Goal: Task Accomplishment & Management: Manage account settings

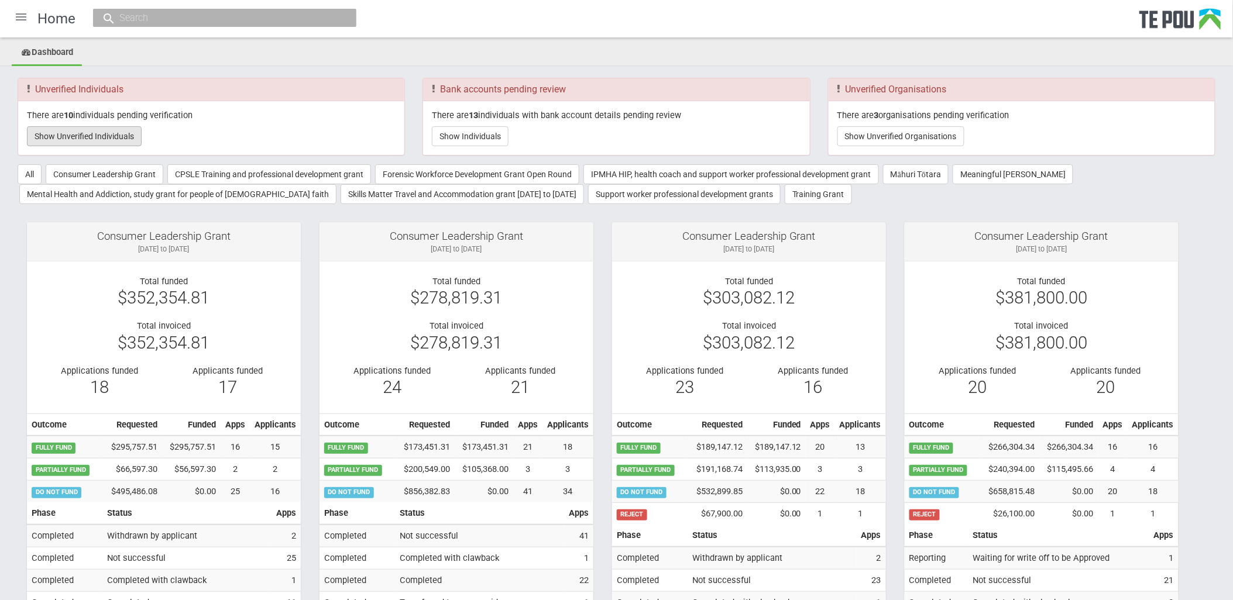
click at [121, 138] on button "Show Unverified Individuals" at bounding box center [84, 136] width 115 height 20
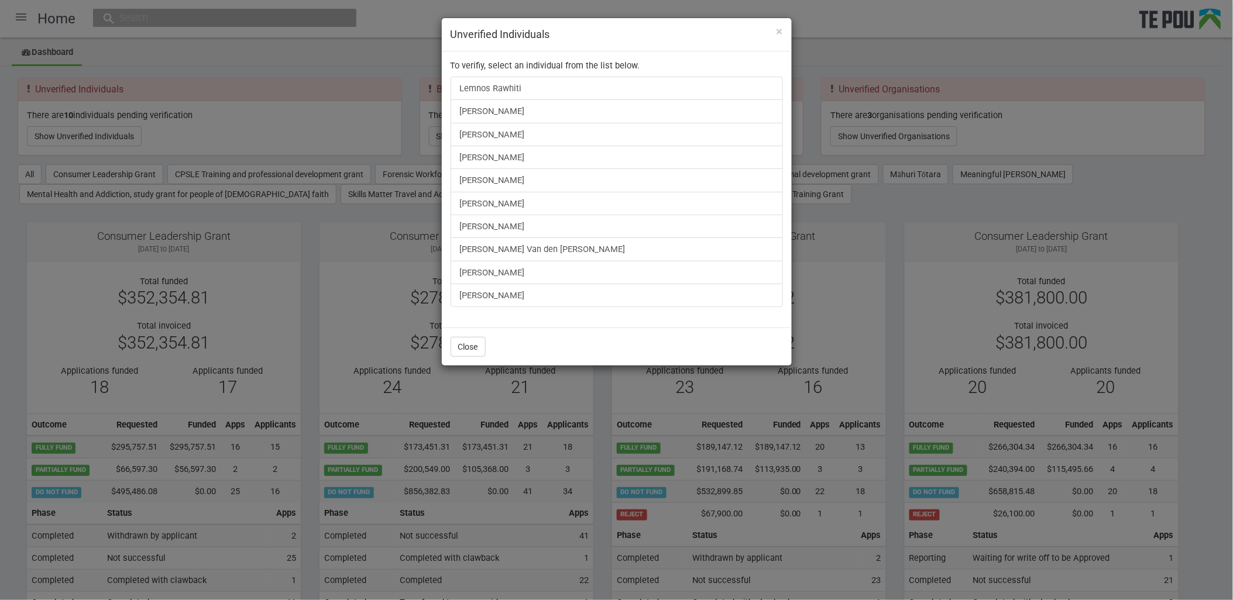
click at [252, 18] on div "× Unverified Individuals To verifiy, select an individual from the list below. …" at bounding box center [616, 300] width 1233 height 600
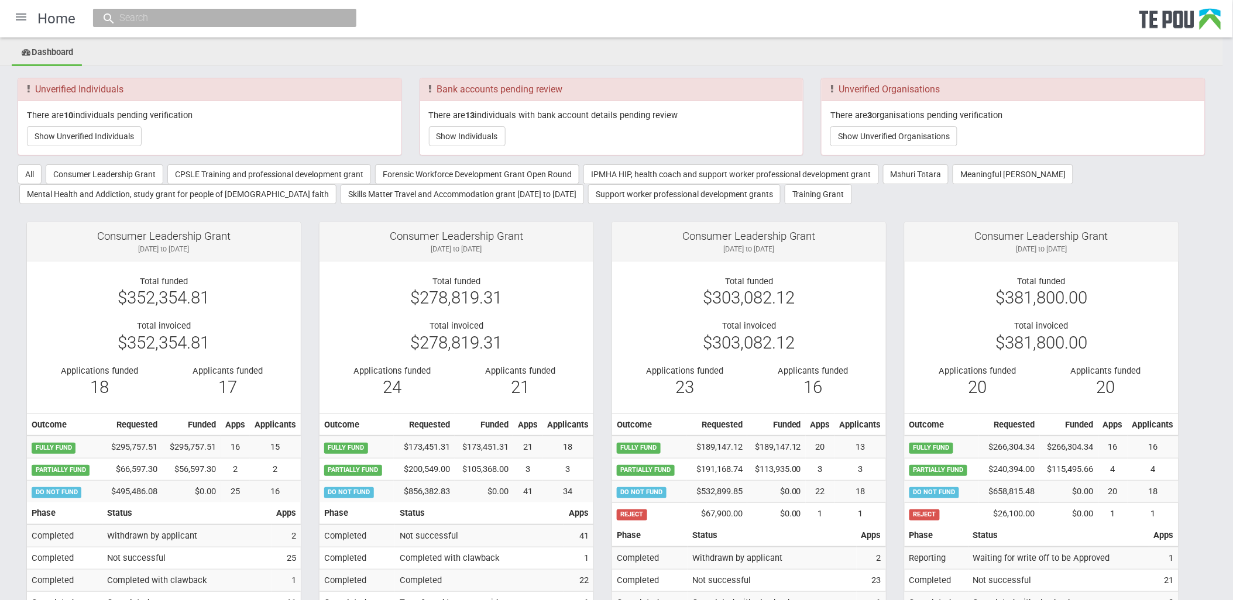
click at [219, 19] on input "text" at bounding box center [219, 18] width 206 height 12
paste input "mcgill.janice@yahoo.co.nz"
type input "mcgill.janice@yahoo.co.nz"
click at [218, 57] on span "mcgill.janice@yahoo.co.nz" at bounding box center [295, 53] width 238 height 9
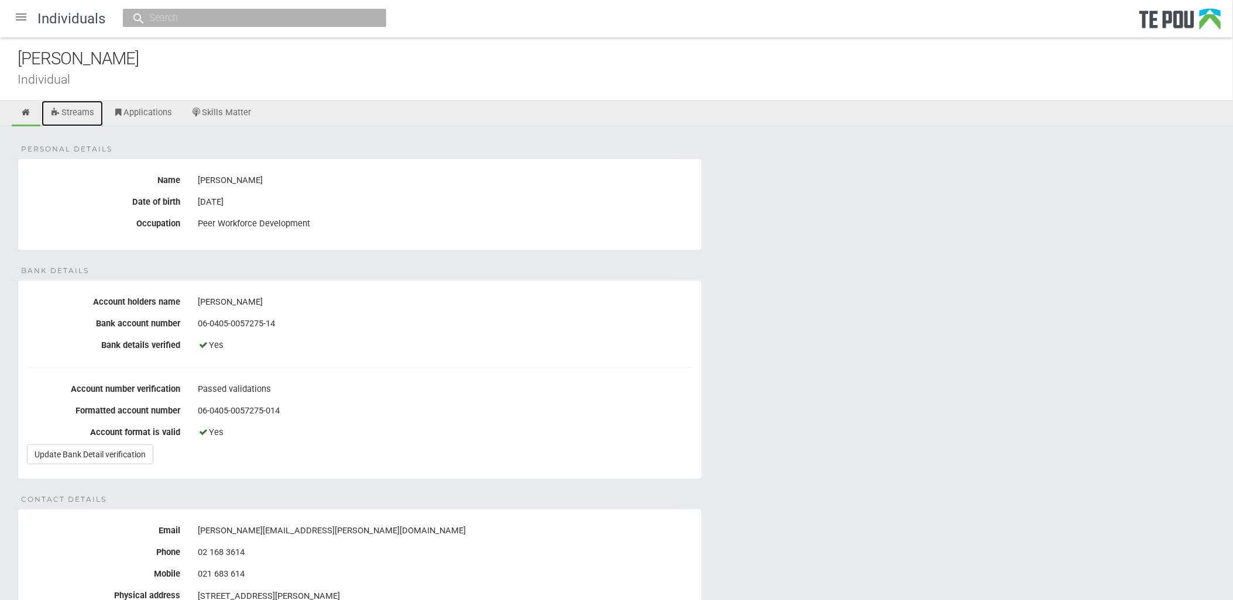
click at [83, 107] on link "Streams" at bounding box center [72, 114] width 61 height 26
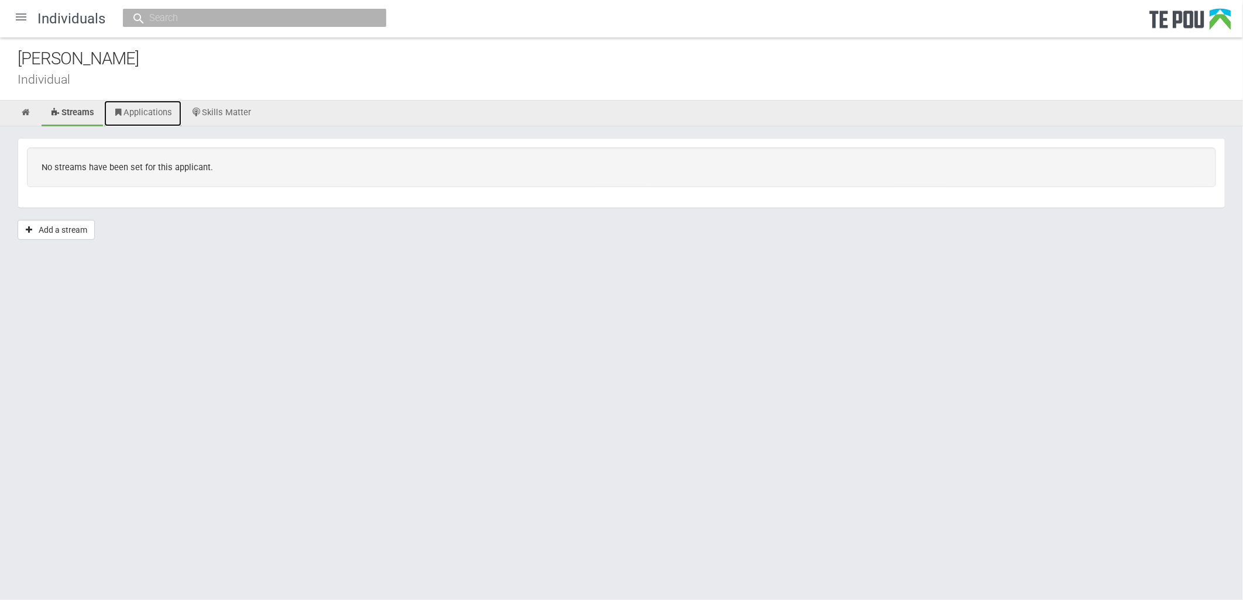
click at [142, 112] on link "Applications" at bounding box center [142, 114] width 77 height 26
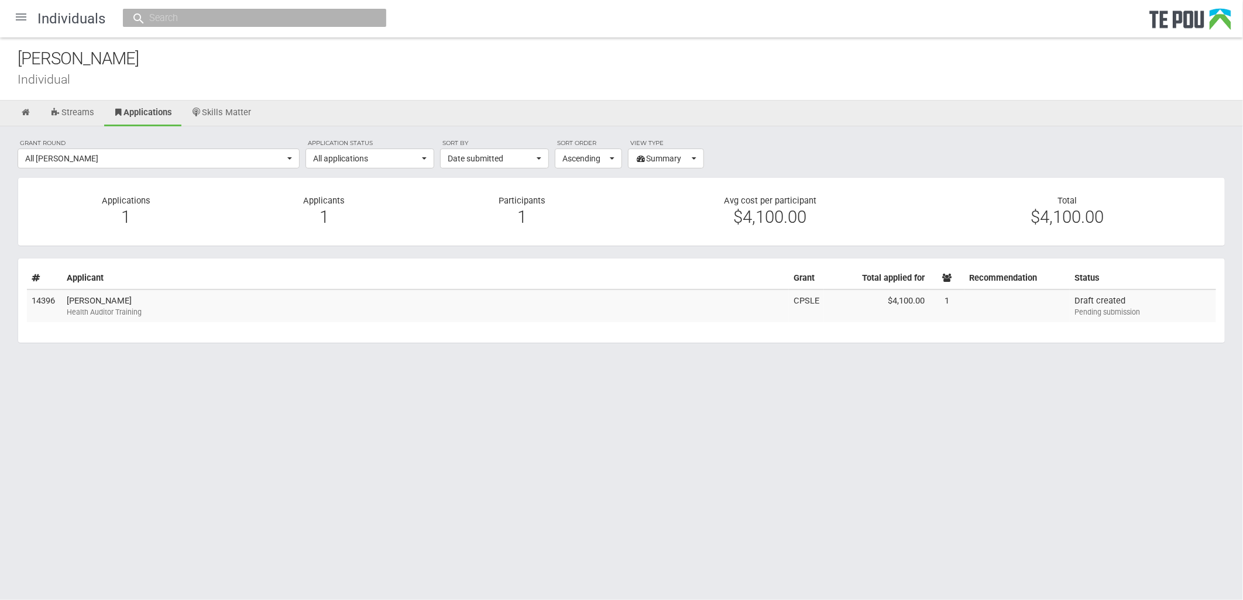
click at [1151, 417] on html "Home Applications Grant rounds Applicants Organisations Individuals Moderation …" at bounding box center [621, 300] width 1243 height 600
click at [212, 109] on link "Skills Matter" at bounding box center [222, 114] width 78 height 26
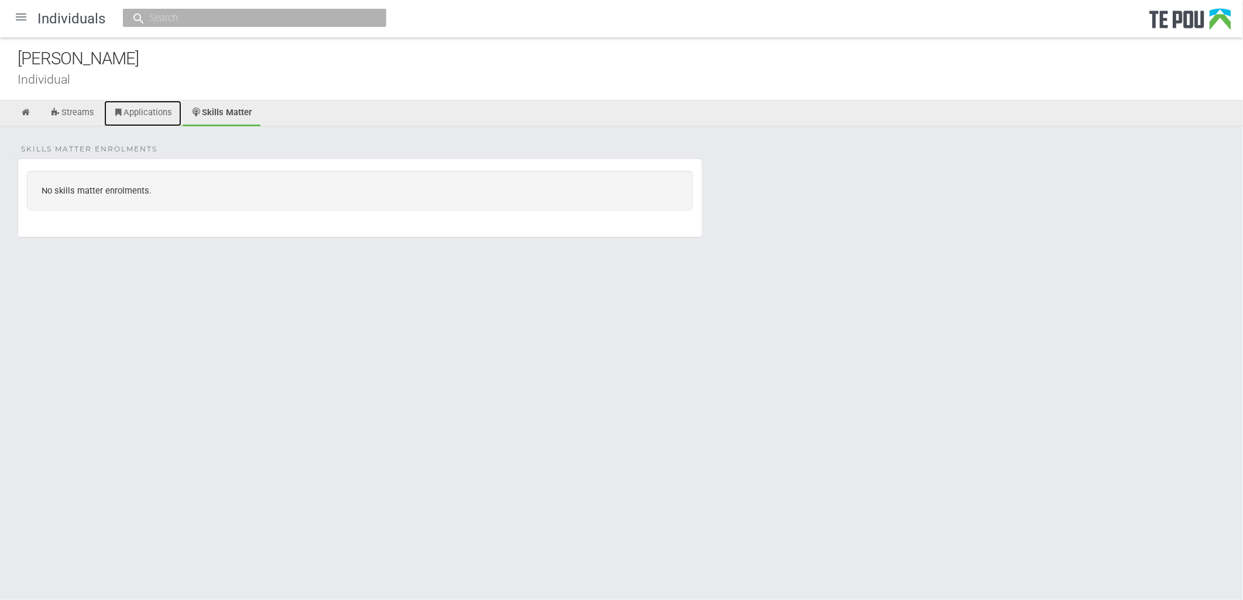
click at [155, 114] on link "Applications" at bounding box center [142, 114] width 77 height 26
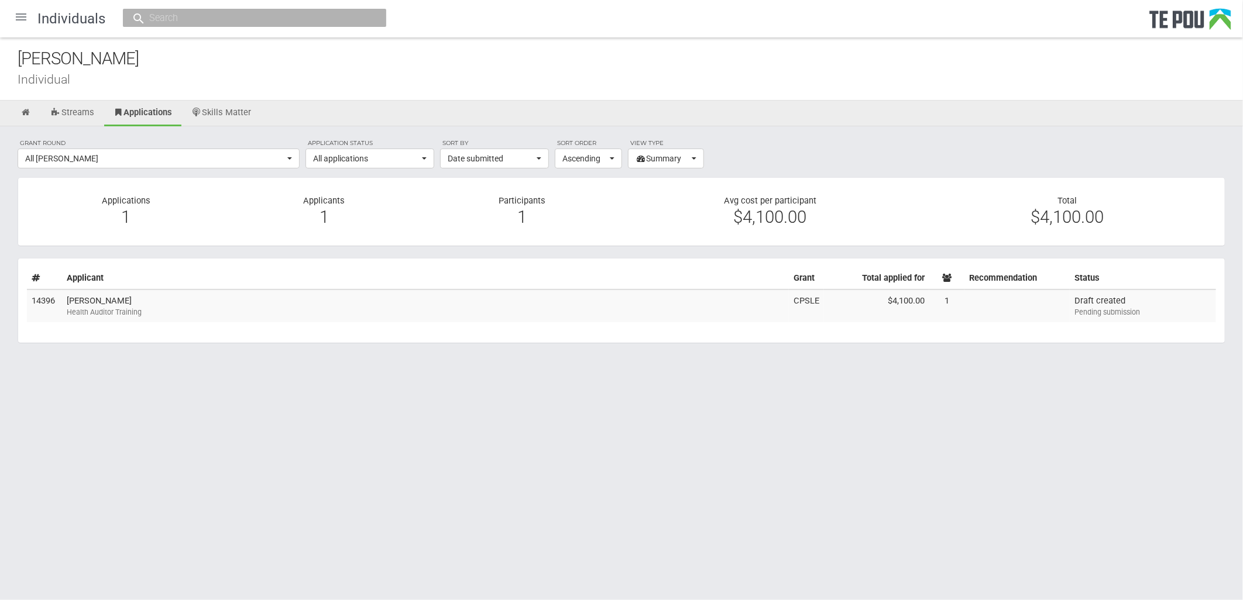
click at [325, 213] on div "1" at bounding box center [324, 217] width 181 height 11
click at [73, 310] on div "Health Auditor Training" at bounding box center [425, 312] width 717 height 11
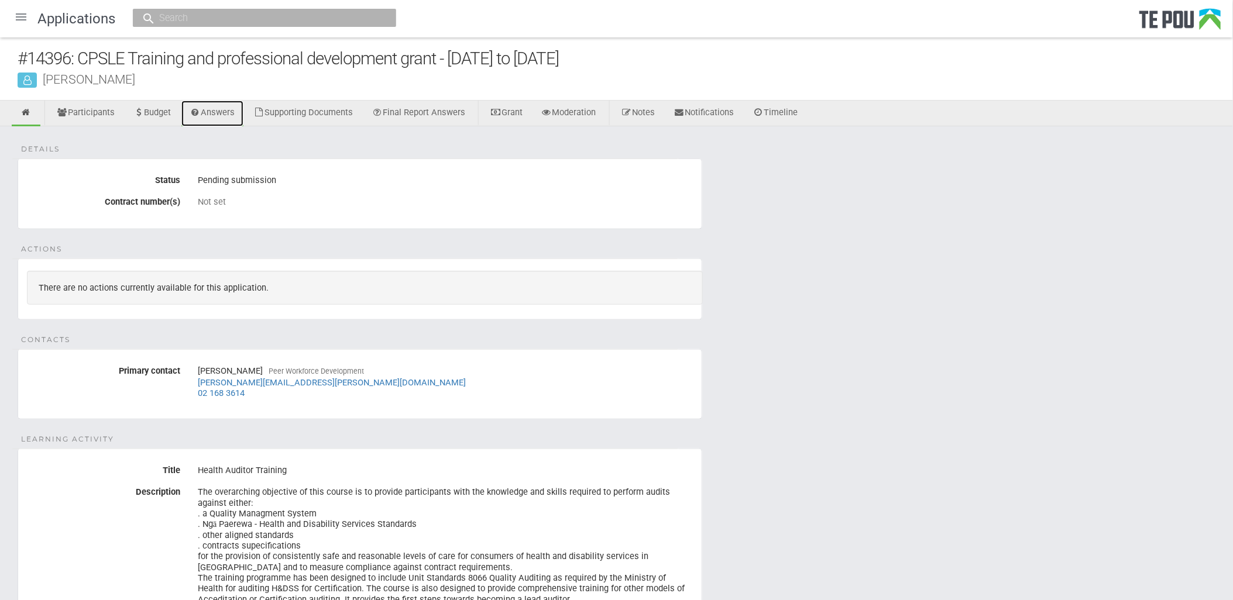
click at [223, 112] on link "Answers" at bounding box center [212, 114] width 63 height 26
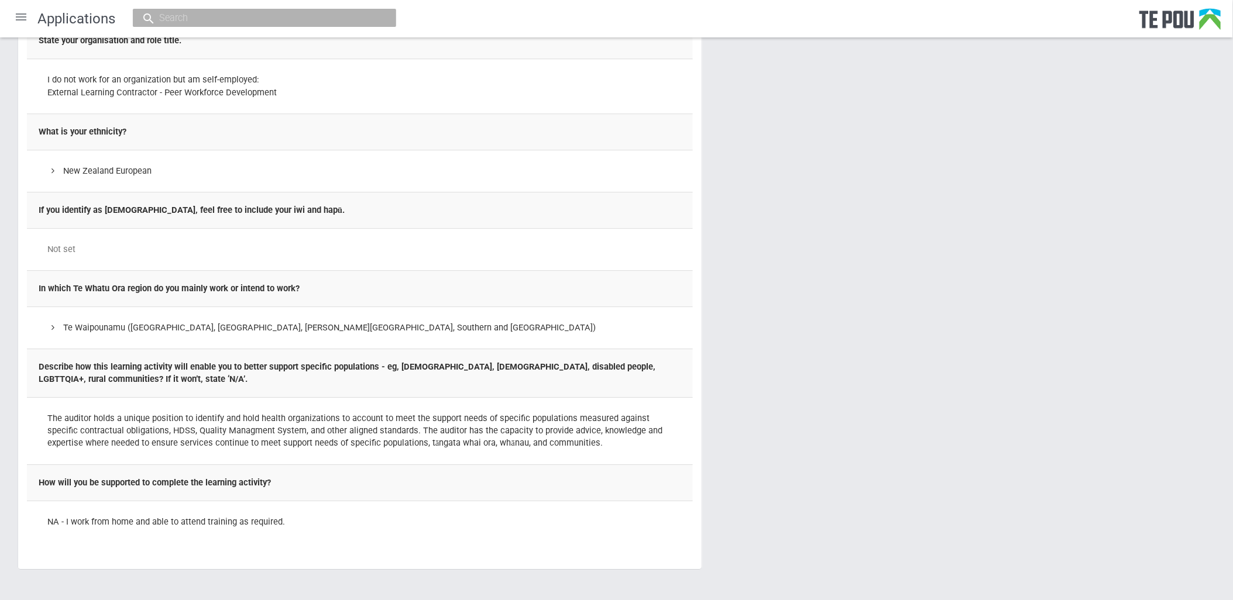
scroll to position [1105, 0]
click at [308, 476] on td "How will you be supported to complete the learning activity?" at bounding box center [360, 482] width 666 height 36
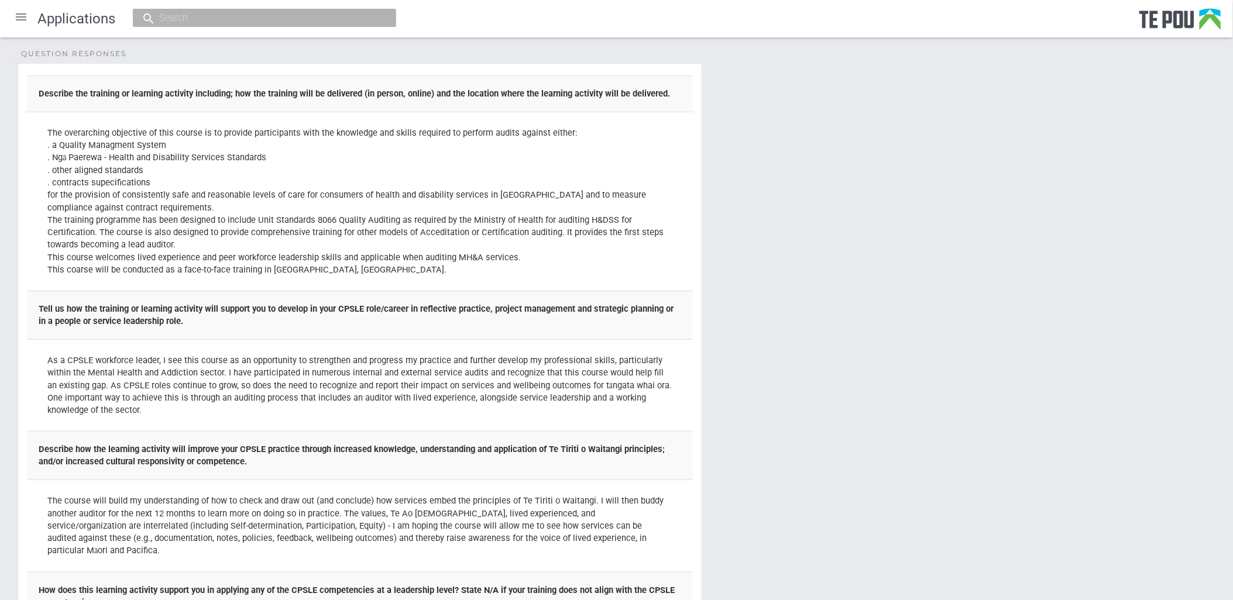
scroll to position [0, 0]
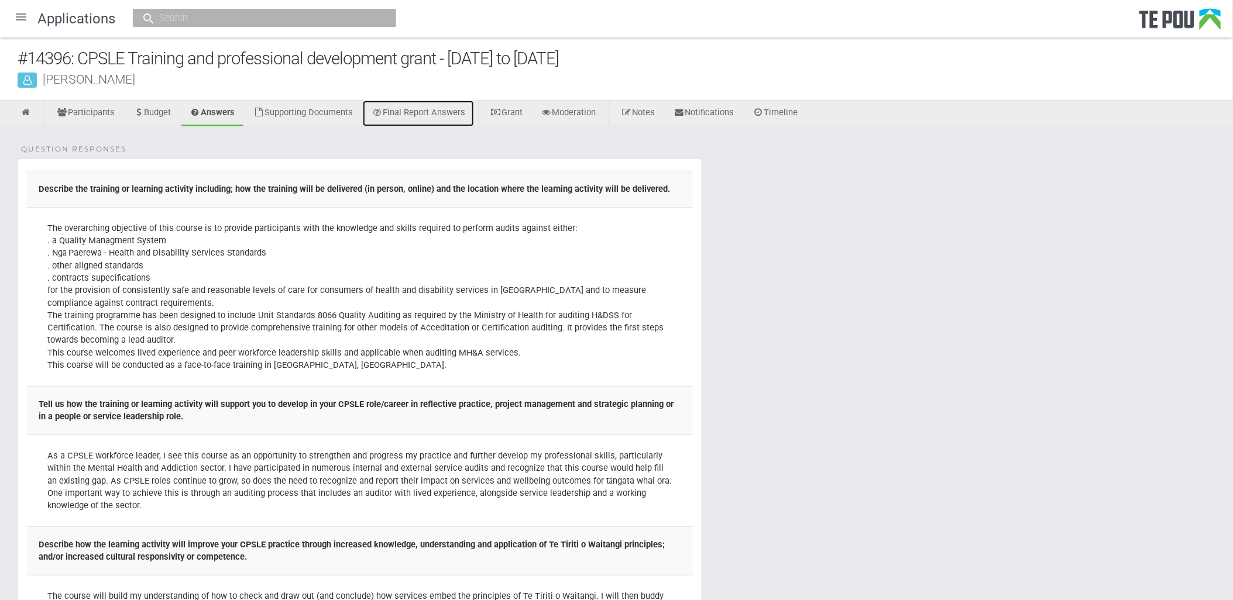
click at [454, 114] on link "Final Report Answers" at bounding box center [418, 114] width 111 height 26
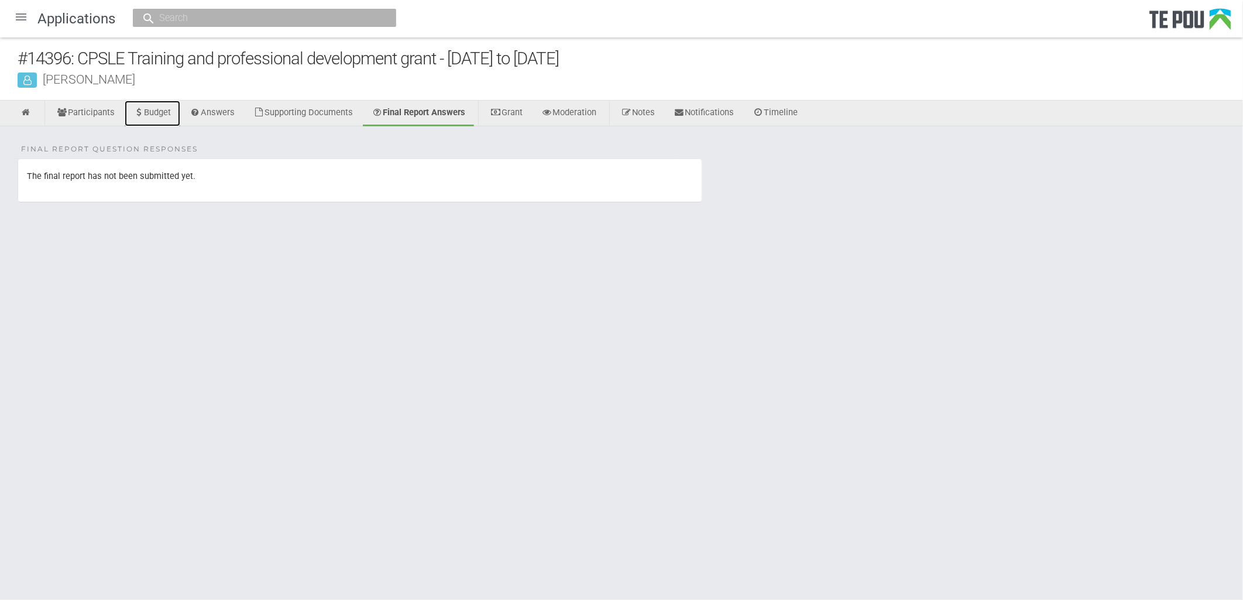
click at [160, 107] on link "Budget" at bounding box center [153, 114] width 56 height 26
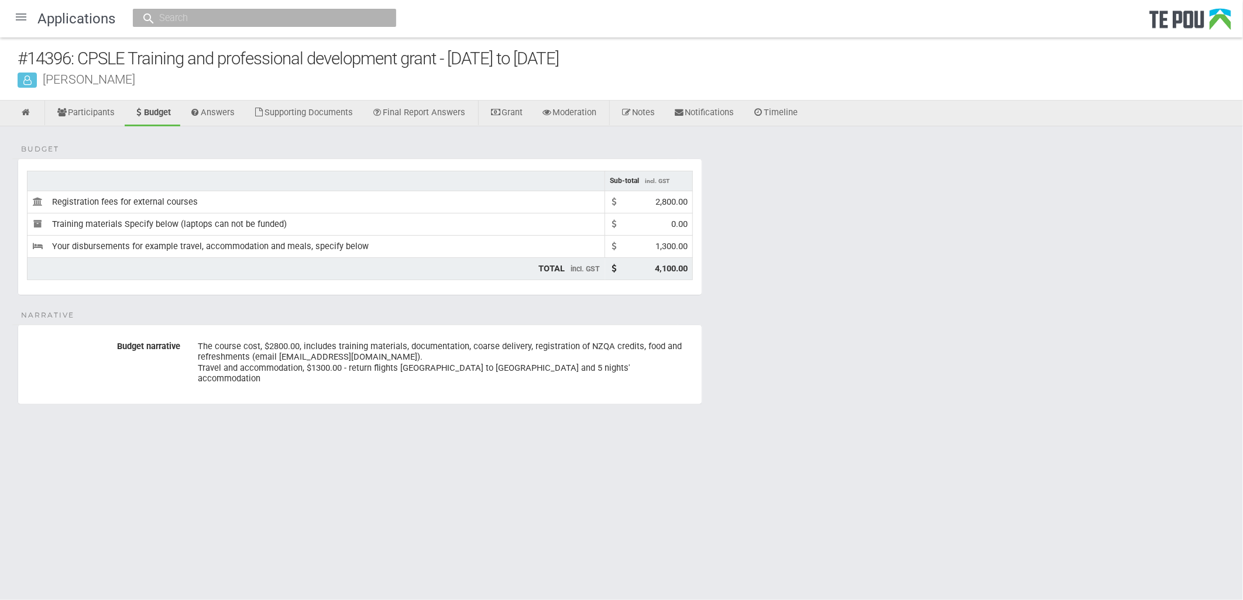
click at [838, 424] on div "Budget Sub-total incl. GST Registration fees for external courses 2,800.00 Trai…" at bounding box center [621, 286] width 1243 height 320
click at [215, 107] on link "Answers" at bounding box center [212, 114] width 63 height 26
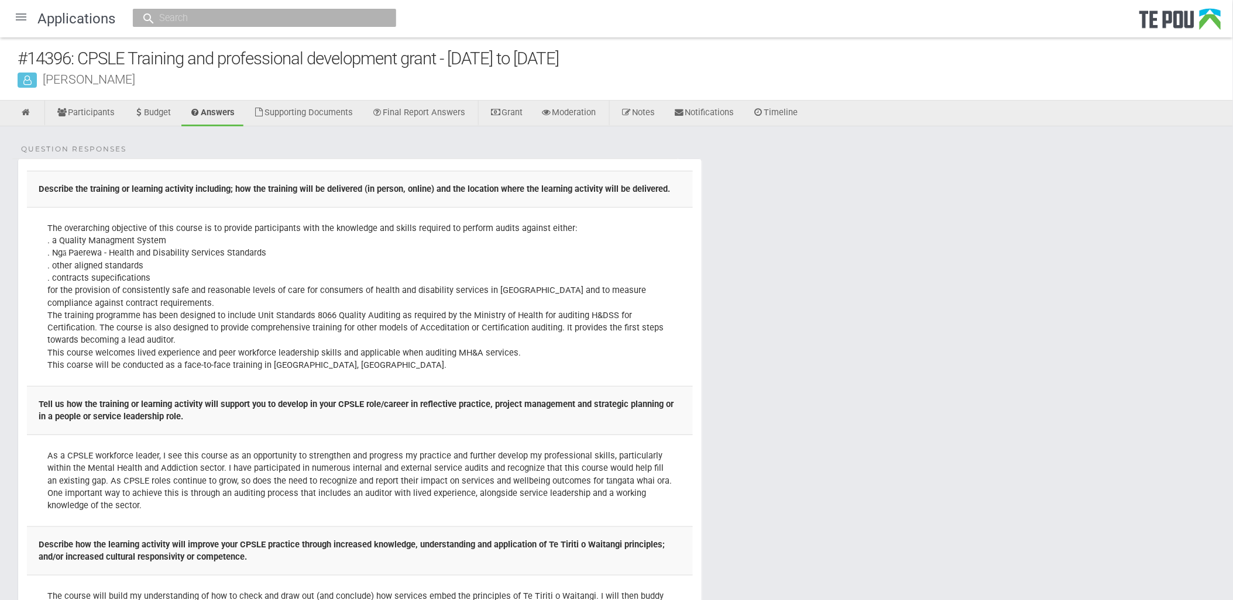
click at [386, 271] on td "The overarching objective of this course is to provide participants with the kn…" at bounding box center [360, 296] width 666 height 179
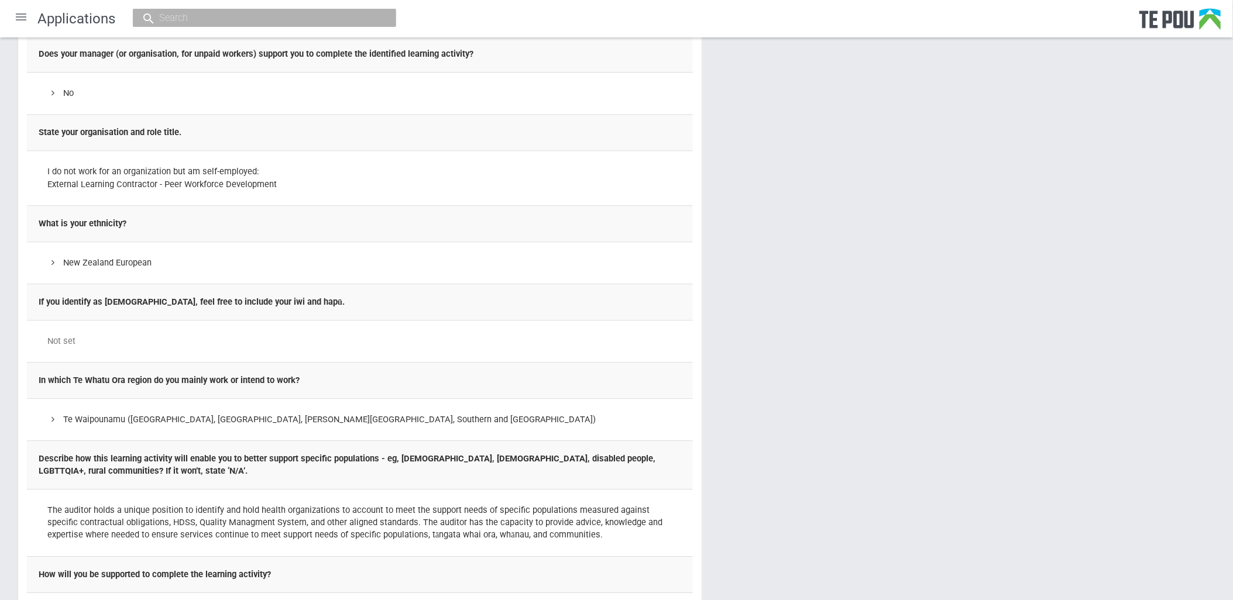
scroll to position [1040, 0]
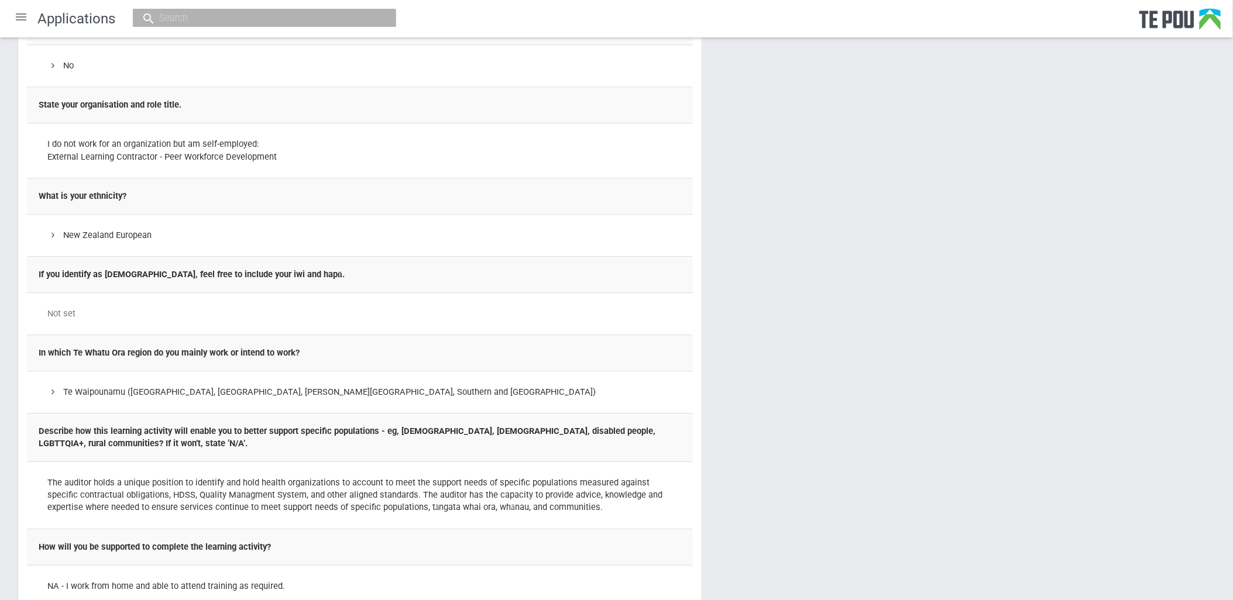
click at [506, 386] on div "Te Waipounamu (Canterbury, West Coast, Nelson - Marlborough, Southern and South…" at bounding box center [359, 392] width 625 height 12
click at [94, 335] on td "In which Te Whatu Ora region do you mainly work or intend to work?" at bounding box center [360, 353] width 666 height 36
drag, startPoint x: 59, startPoint y: 338, endPoint x: 340, endPoint y: 336, distance: 281.5
click at [340, 336] on td "In which Te Whatu Ora region do you mainly work or intend to work?" at bounding box center [360, 353] width 666 height 36
drag, startPoint x: 340, startPoint y: 336, endPoint x: 519, endPoint y: 413, distance: 194.8
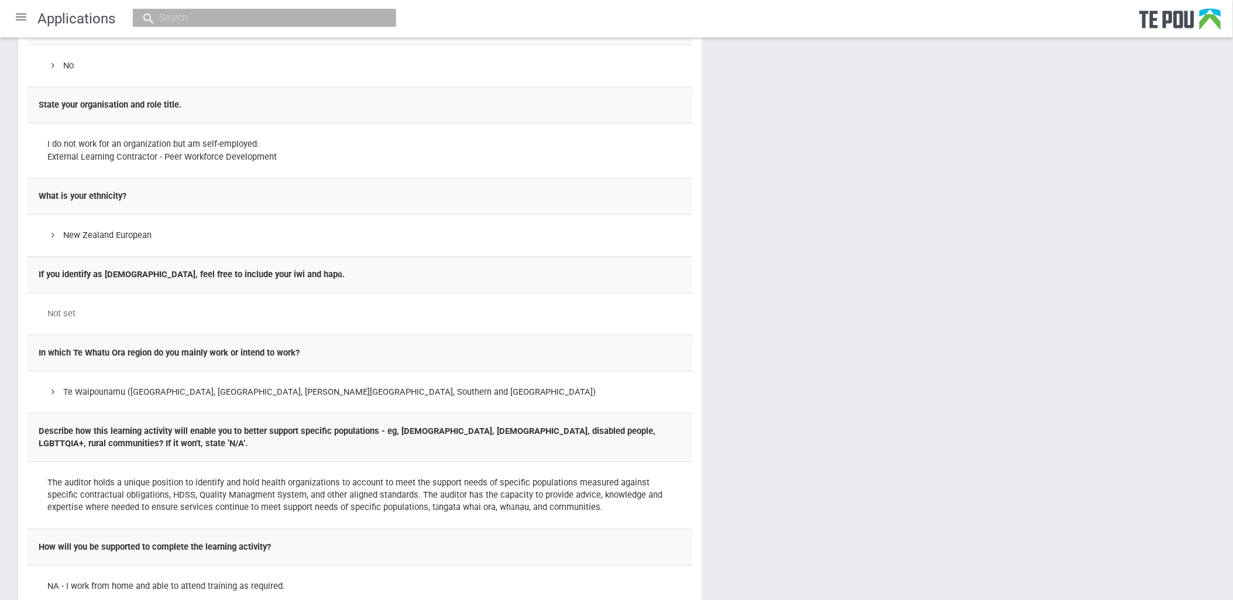
click at [519, 413] on td "Describe how this learning activity will enable you to better support specific …" at bounding box center [360, 437] width 666 height 49
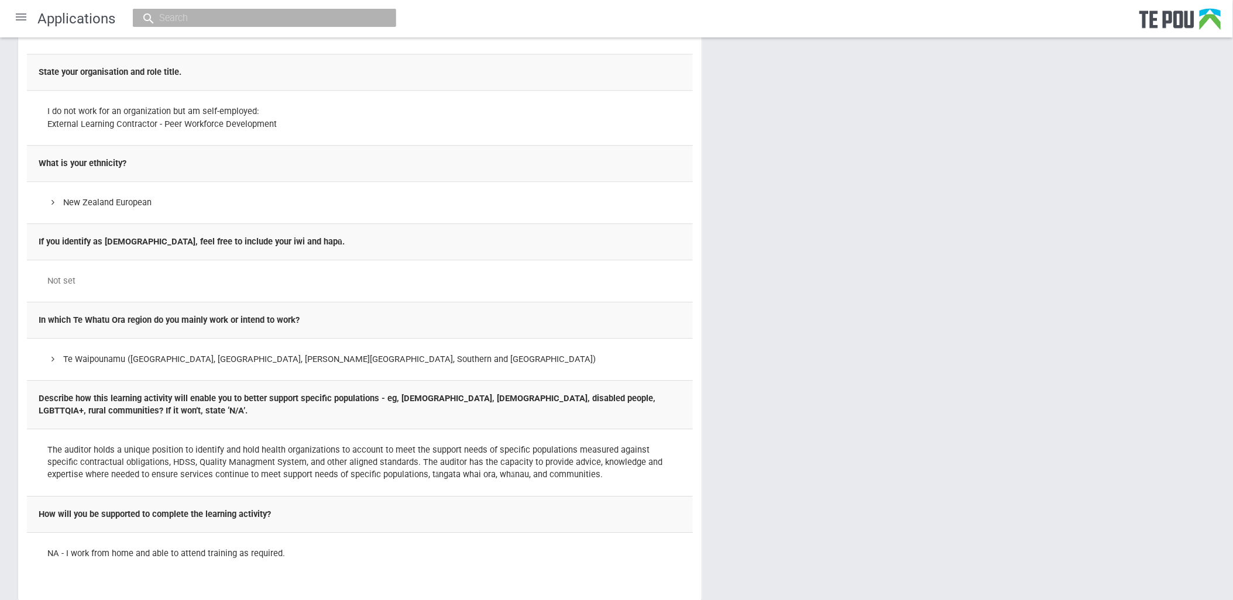
scroll to position [1105, 0]
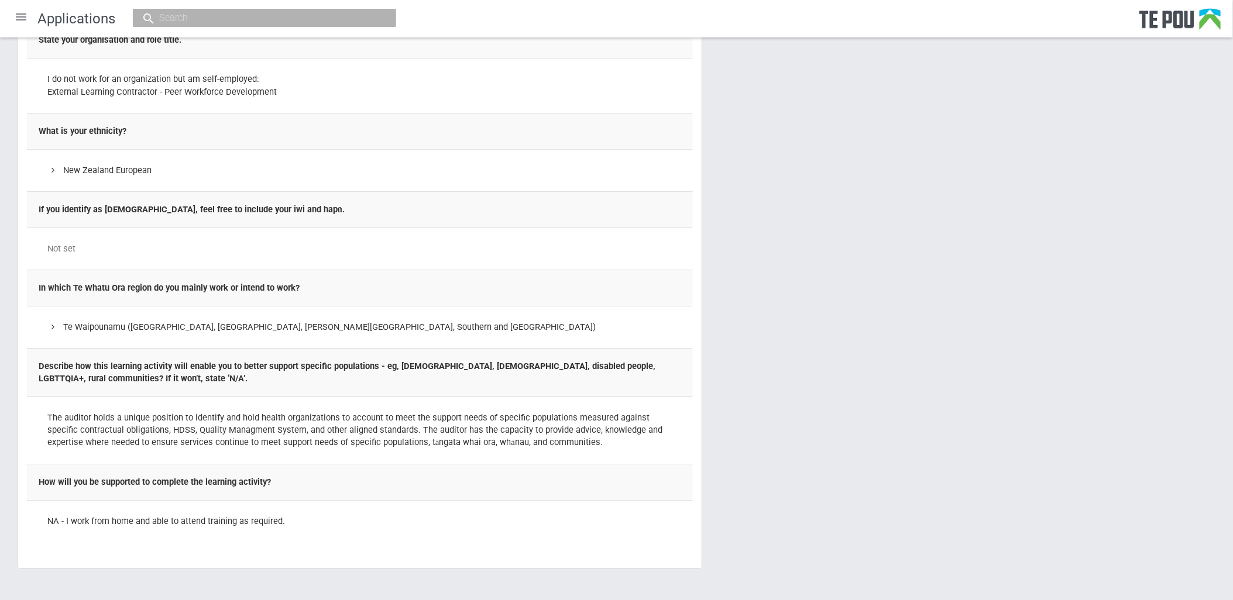
click at [460, 325] on td "Te Waipounamu (Canterbury, West Coast, Nelson - Marlborough, Southern and South…" at bounding box center [360, 327] width 666 height 42
click at [461, 397] on td "The auditor holds a unique position to identify and hold health organizations t…" at bounding box center [360, 430] width 666 height 67
click at [342, 513] on td "NA - I work from home and able to attend training as required." at bounding box center [360, 521] width 666 height 42
drag, startPoint x: 71, startPoint y: 469, endPoint x: 379, endPoint y: 475, distance: 307.9
click at [379, 475] on td "How will you be supported to complete the learning activity?" at bounding box center [360, 482] width 666 height 36
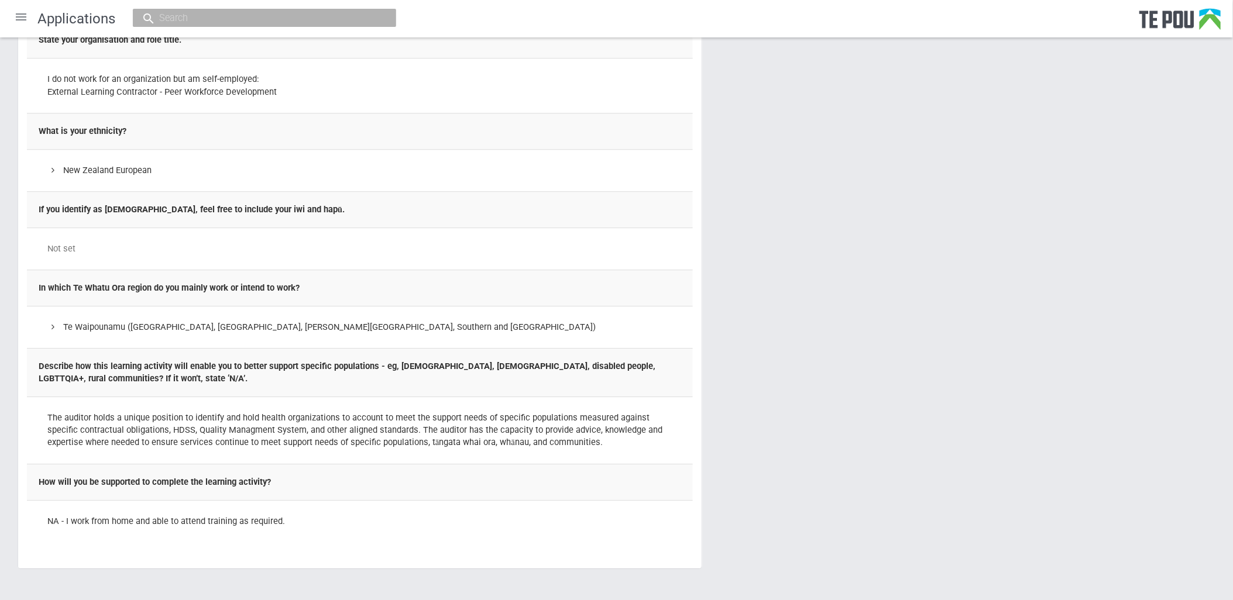
drag, startPoint x: 379, startPoint y: 475, endPoint x: 367, endPoint y: 516, distance: 42.6
click at [367, 516] on td "NA - I work from home and able to attend training as required." at bounding box center [360, 521] width 666 height 42
click at [348, 513] on td "NA - I work from home and able to attend training as required." at bounding box center [360, 521] width 666 height 42
click at [288, 478] on td "How will you be supported to complete the learning activity?" at bounding box center [360, 482] width 666 height 36
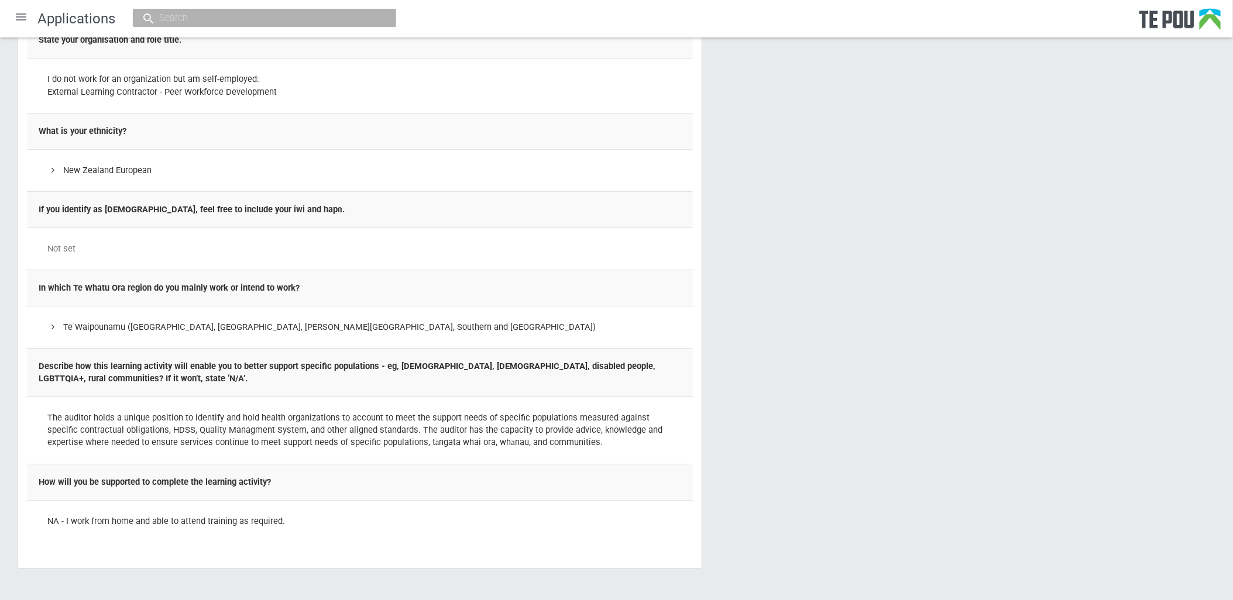
click at [365, 504] on td "NA - I work from home and able to attend training as required." at bounding box center [360, 521] width 666 height 42
click at [365, 502] on td "NA - I work from home and able to attend training as required." at bounding box center [360, 521] width 666 height 42
click at [363, 502] on td "NA - I work from home and able to attend training as required." at bounding box center [360, 521] width 666 height 42
click at [362, 502] on td "NA - I work from home and able to attend training as required." at bounding box center [360, 521] width 666 height 42
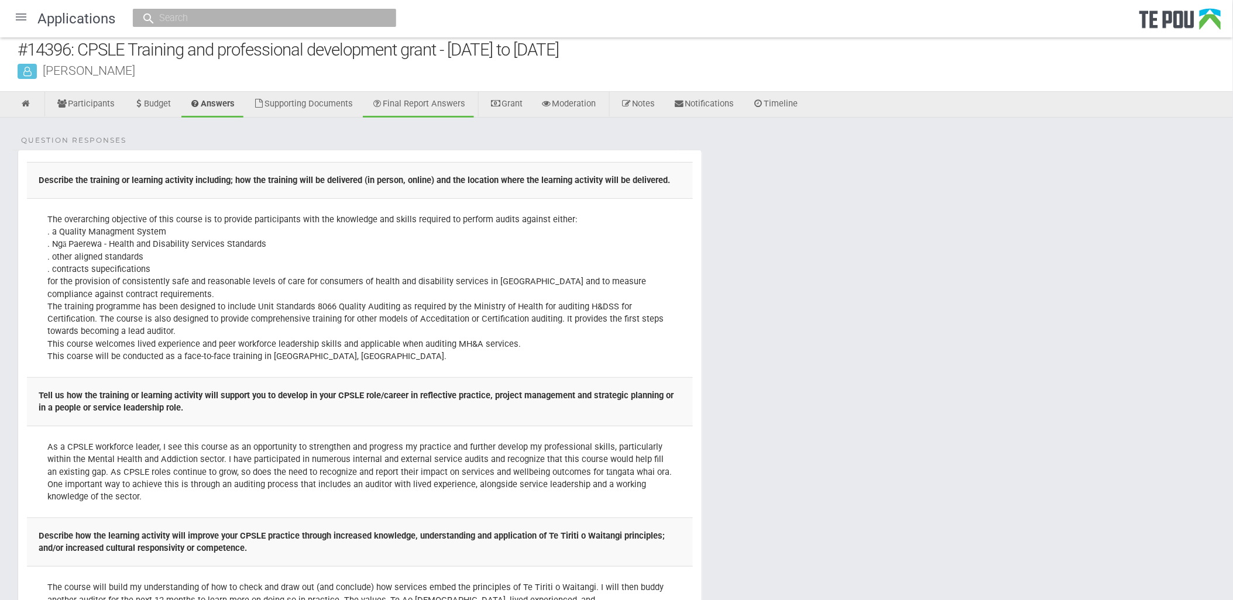
scroll to position [0, 0]
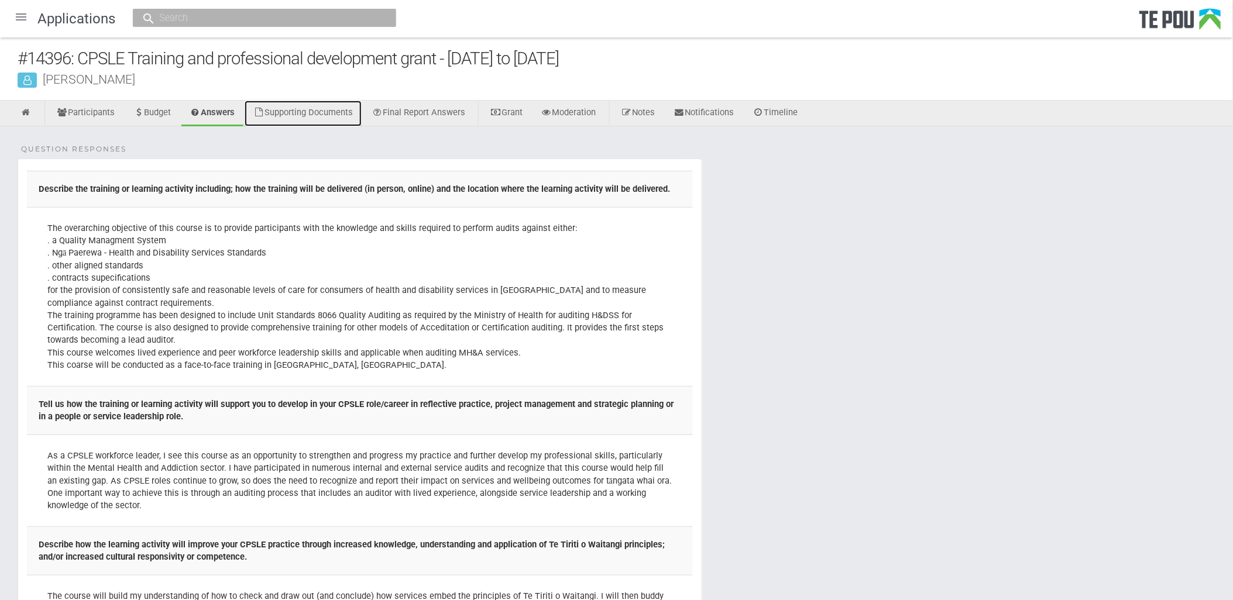
click at [302, 115] on link "Supporting Documents" at bounding box center [303, 114] width 117 height 26
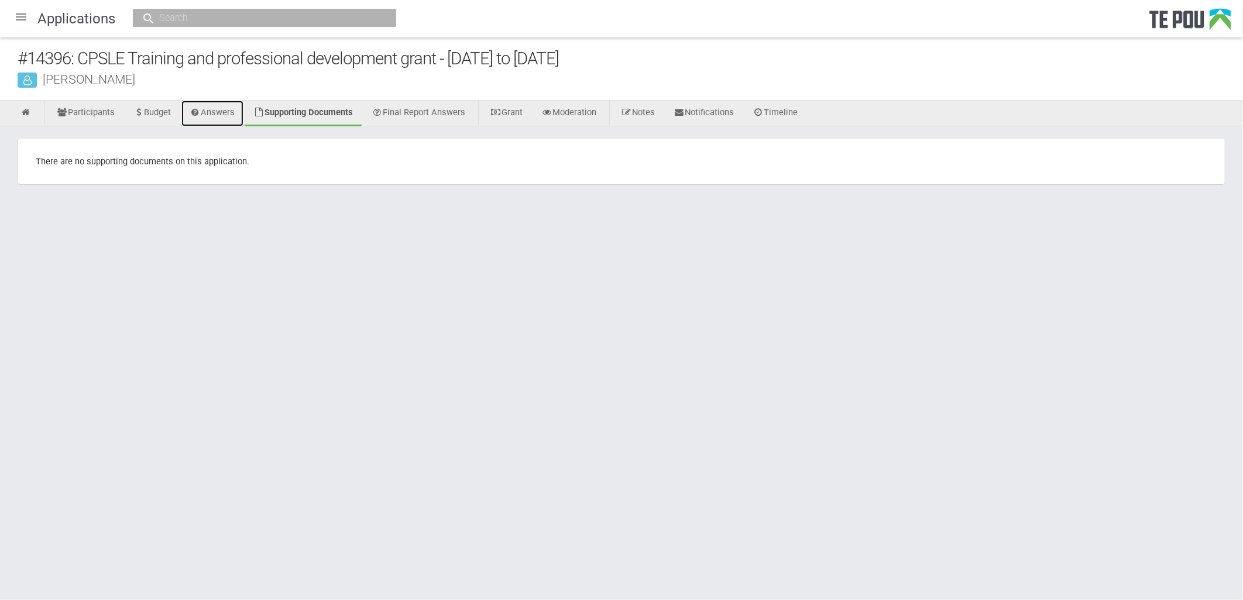
click at [221, 118] on link "Answers" at bounding box center [212, 114] width 63 height 26
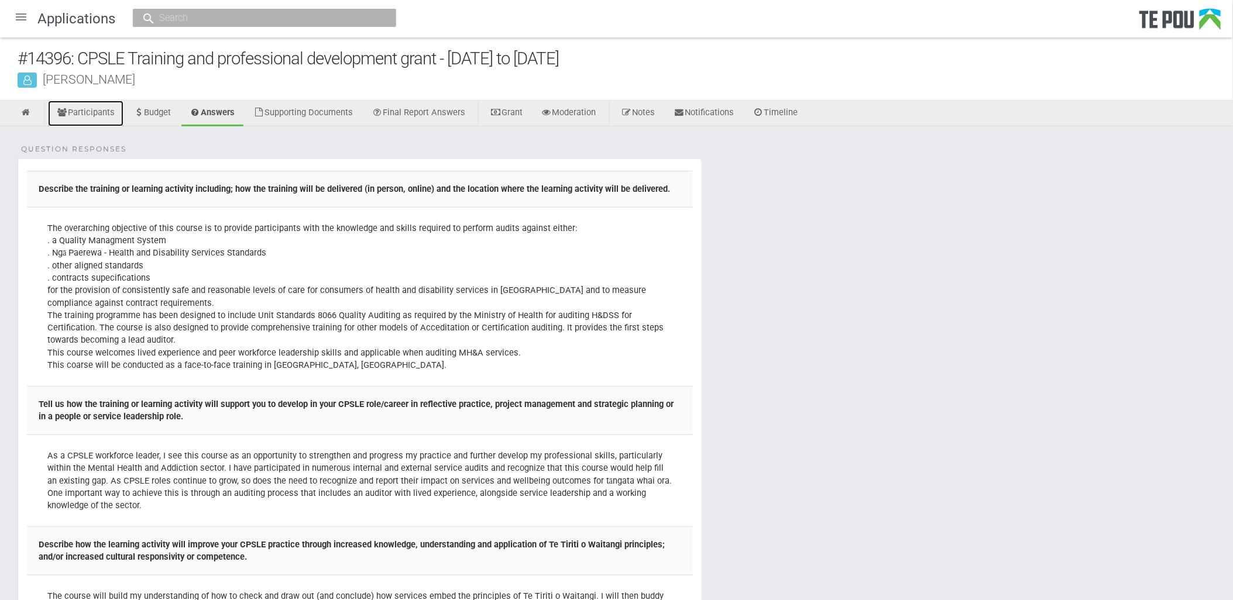
click at [99, 112] on link "Participants" at bounding box center [85, 114] width 75 height 26
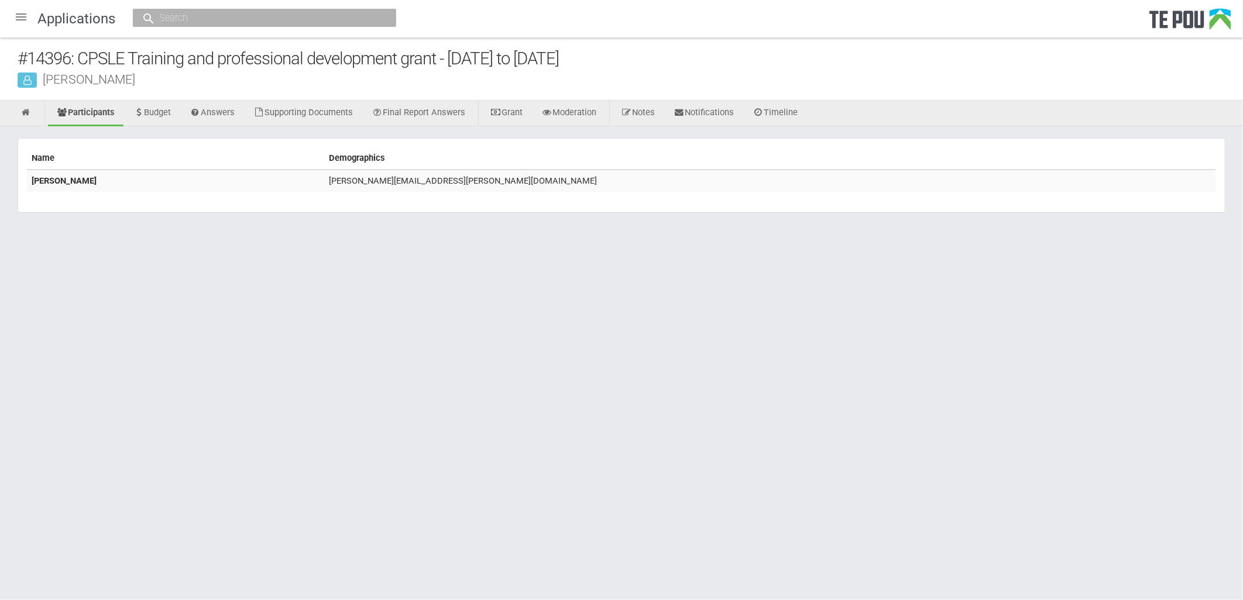
click at [418, 174] on td "[PERSON_NAME][EMAIL_ADDRESS][PERSON_NAME][DOMAIN_NAME]" at bounding box center [770, 181] width 892 height 22
click at [66, 183] on b "[PERSON_NAME]" at bounding box center [64, 181] width 65 height 11
click at [303, 178] on td "[PERSON_NAME]" at bounding box center [175, 181] width 297 height 22
click at [384, 174] on td "[PERSON_NAME][EMAIL_ADDRESS][PERSON_NAME][DOMAIN_NAME]" at bounding box center [770, 181] width 892 height 22
click at [390, 181] on td "mcgill.janice@yahoo.co.nz" at bounding box center [770, 181] width 892 height 22
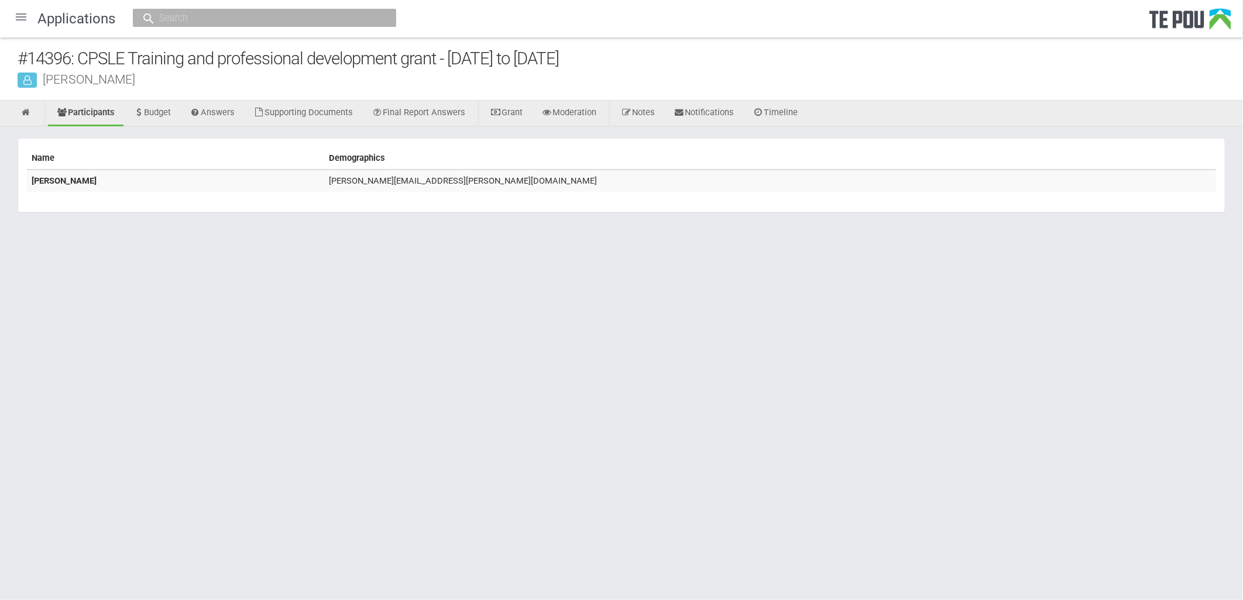
click at [390, 181] on td "mcgill.janice@yahoo.co.nz" at bounding box center [770, 181] width 892 height 22
click at [179, 104] on link "Budget" at bounding box center [153, 114] width 56 height 26
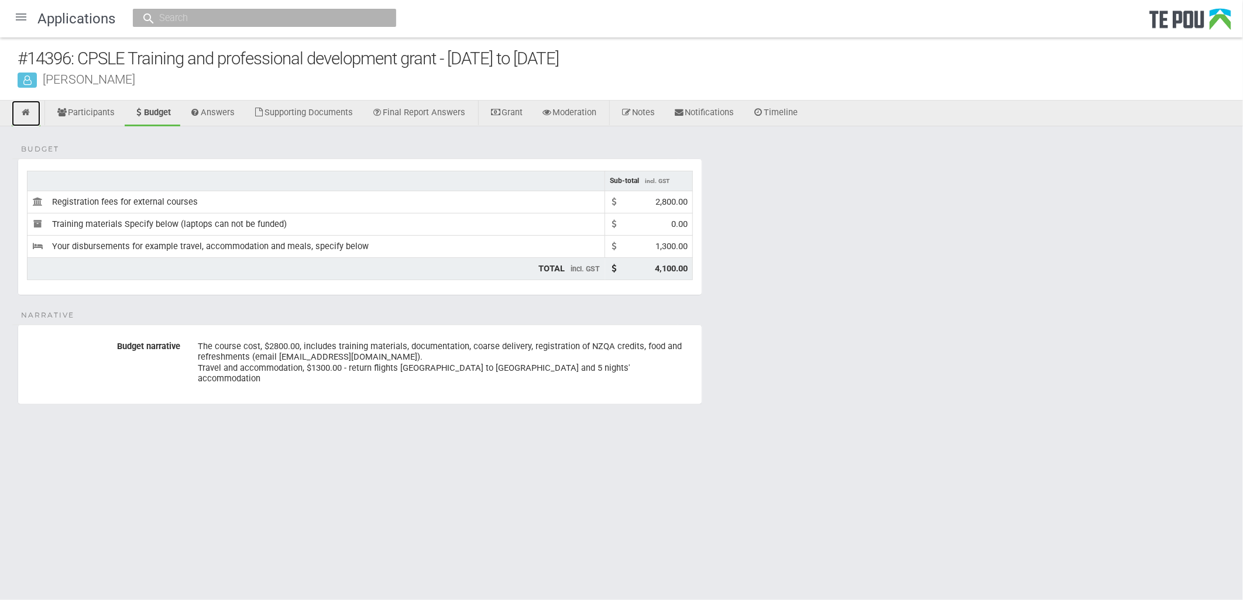
click at [30, 106] on link at bounding box center [26, 114] width 29 height 26
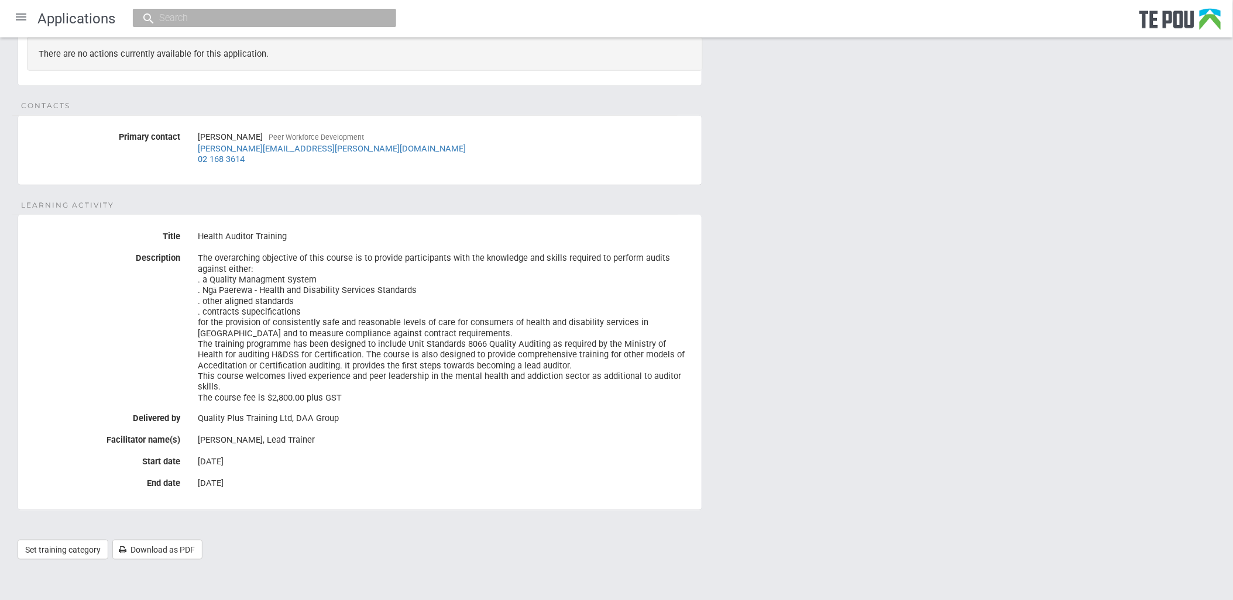
scroll to position [235, 0]
click at [259, 421] on div "Quality Plus Training Ltd, DAA Group" at bounding box center [445, 418] width 495 height 20
click at [194, 542] on link "Download as PDF" at bounding box center [157, 550] width 90 height 20
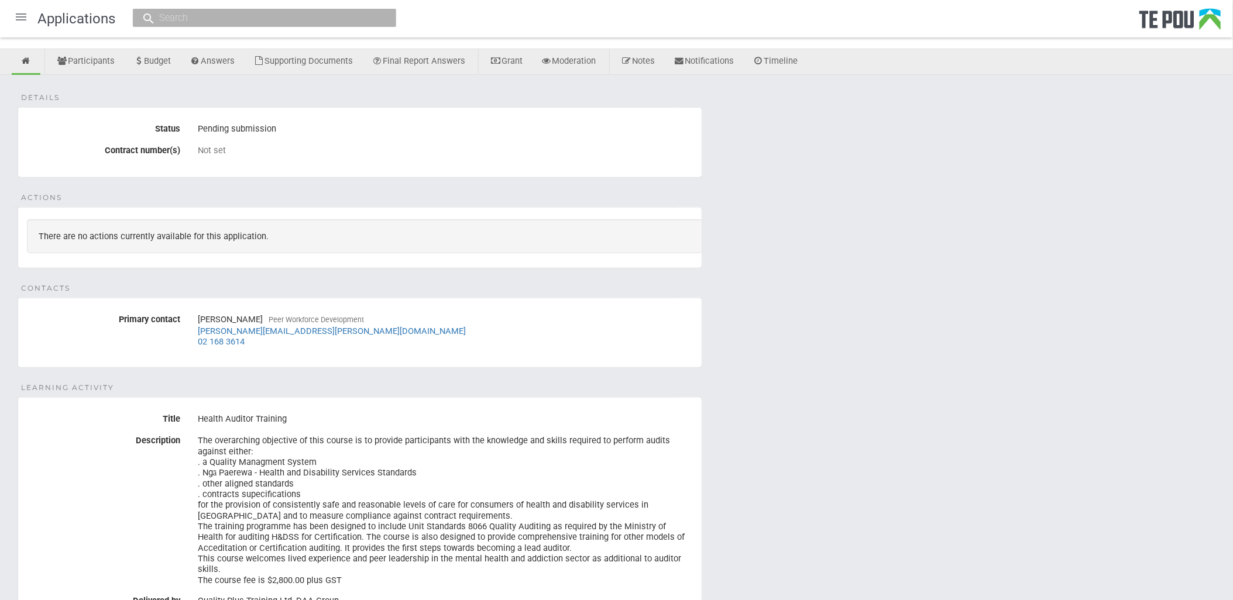
scroll to position [0, 0]
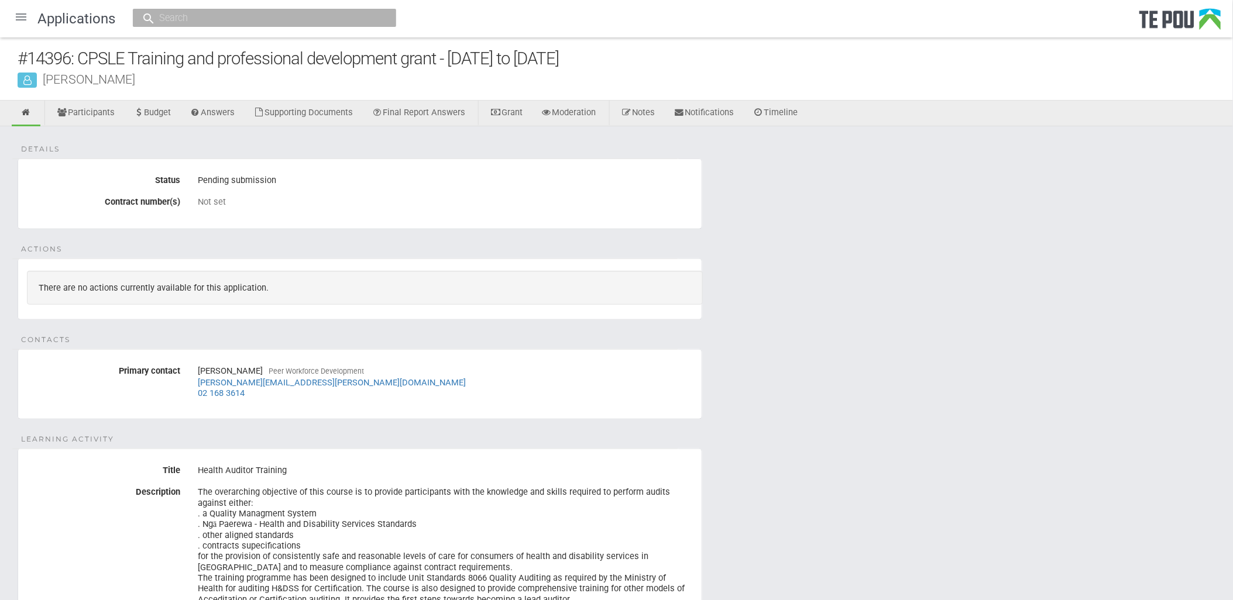
click at [22, 19] on div at bounding box center [21, 17] width 28 height 28
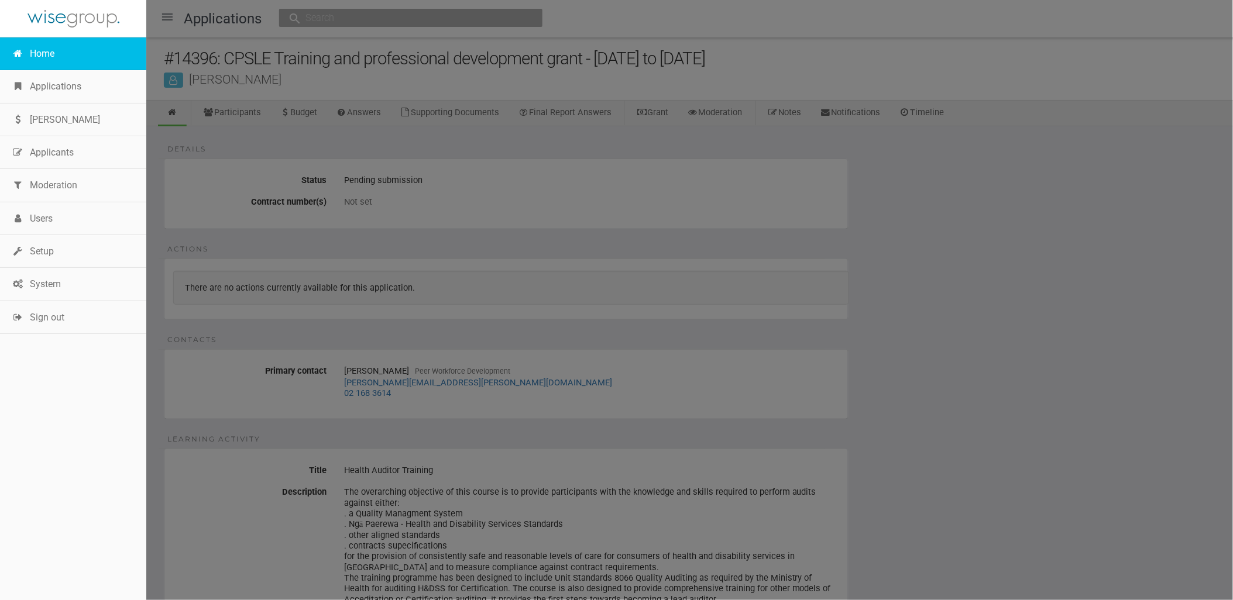
click at [41, 59] on link "Home" at bounding box center [73, 53] width 146 height 33
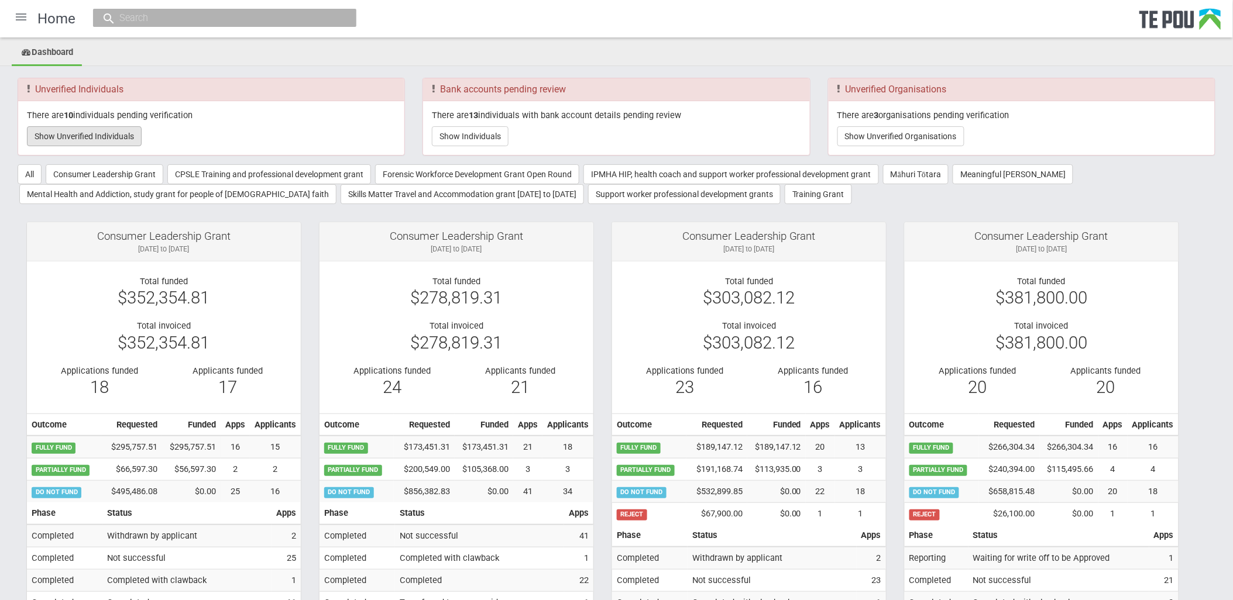
click at [97, 135] on button "Show Unverified Individuals" at bounding box center [84, 136] width 115 height 20
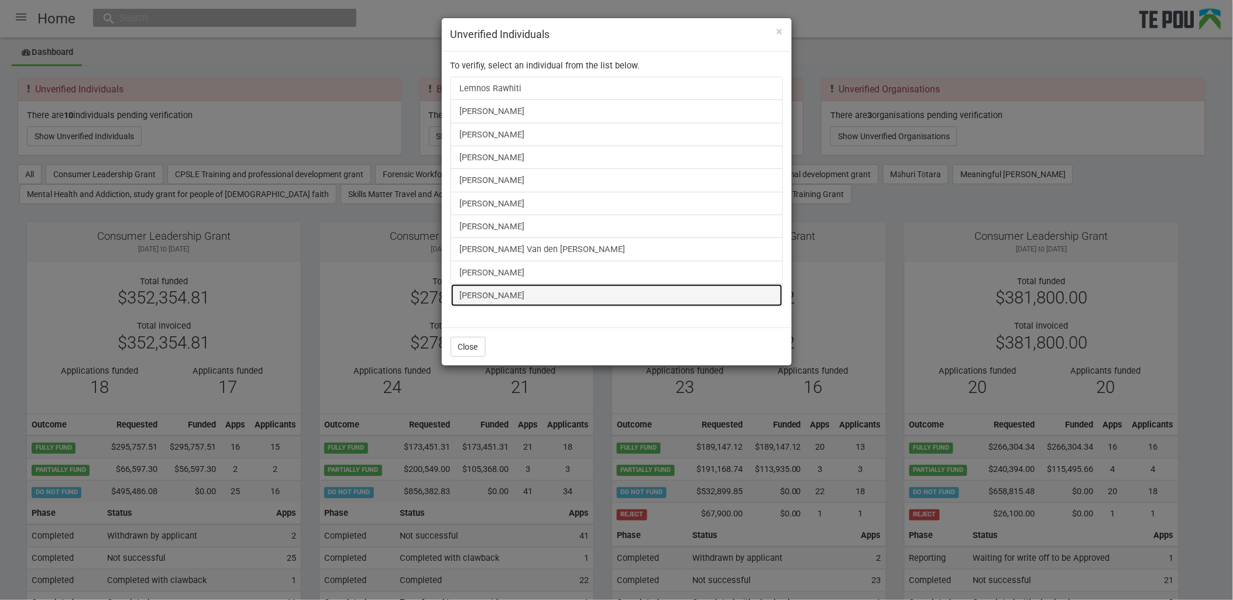
click at [488, 293] on link "[PERSON_NAME]" at bounding box center [617, 295] width 332 height 23
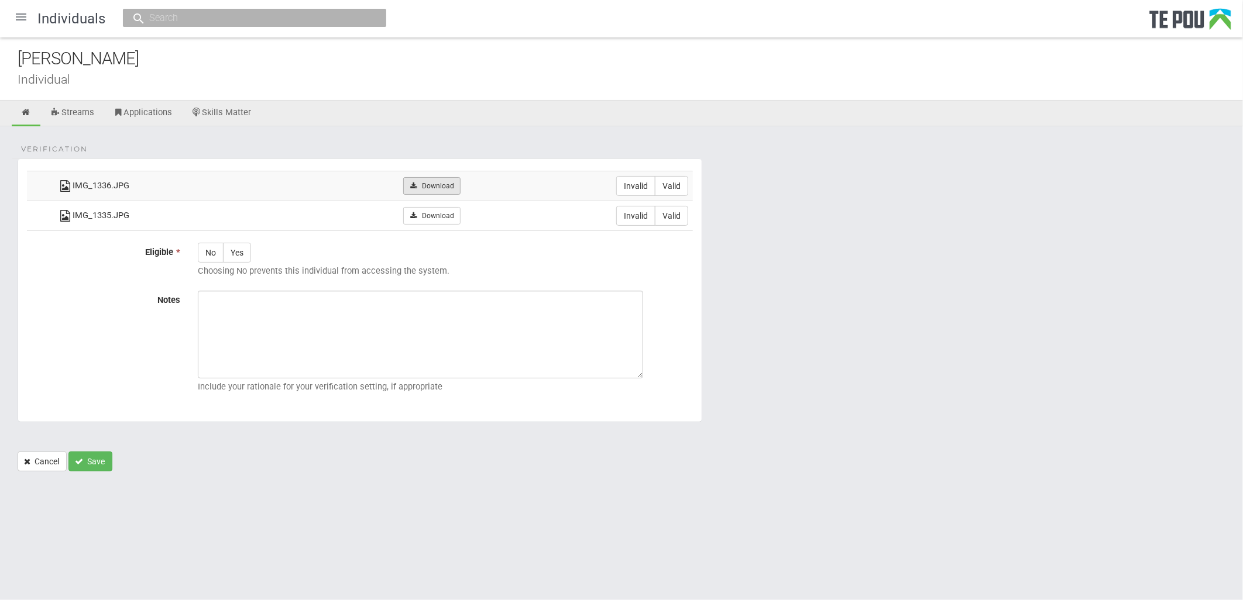
click at [427, 189] on link "Download" at bounding box center [431, 186] width 57 height 18
click at [442, 217] on link "Download" at bounding box center [431, 216] width 57 height 18
click at [1009, 419] on form "Verification IMG_1336.JPG Download Invalid Valid IMG_1335.JPG *" at bounding box center [622, 315] width 1208 height 313
click at [427, 184] on link "Download" at bounding box center [431, 186] width 57 height 18
drag, startPoint x: 899, startPoint y: 217, endPoint x: 758, endPoint y: 185, distance: 144.7
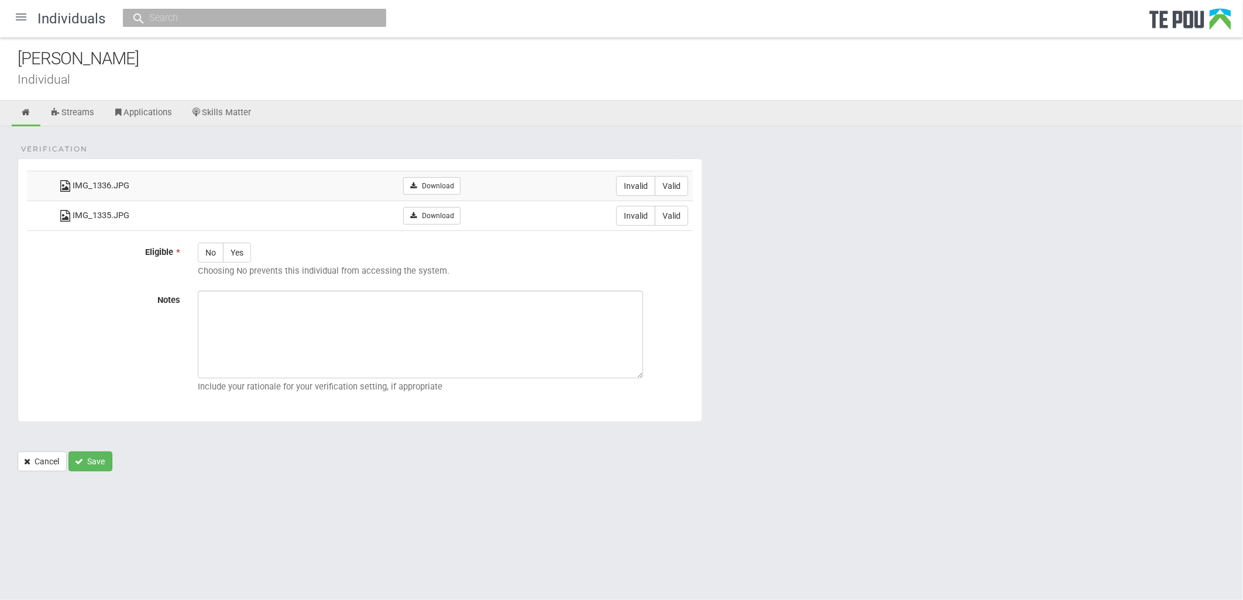
click at [899, 217] on form "Verification IMG_1336.JPG Download Invalid Valid IMG_1335.JPG *" at bounding box center [622, 315] width 1208 height 313
click at [669, 184] on label "Valid" at bounding box center [671, 186] width 33 height 20
radio input "true"
click at [671, 207] on label "Valid" at bounding box center [671, 216] width 33 height 20
radio input "true"
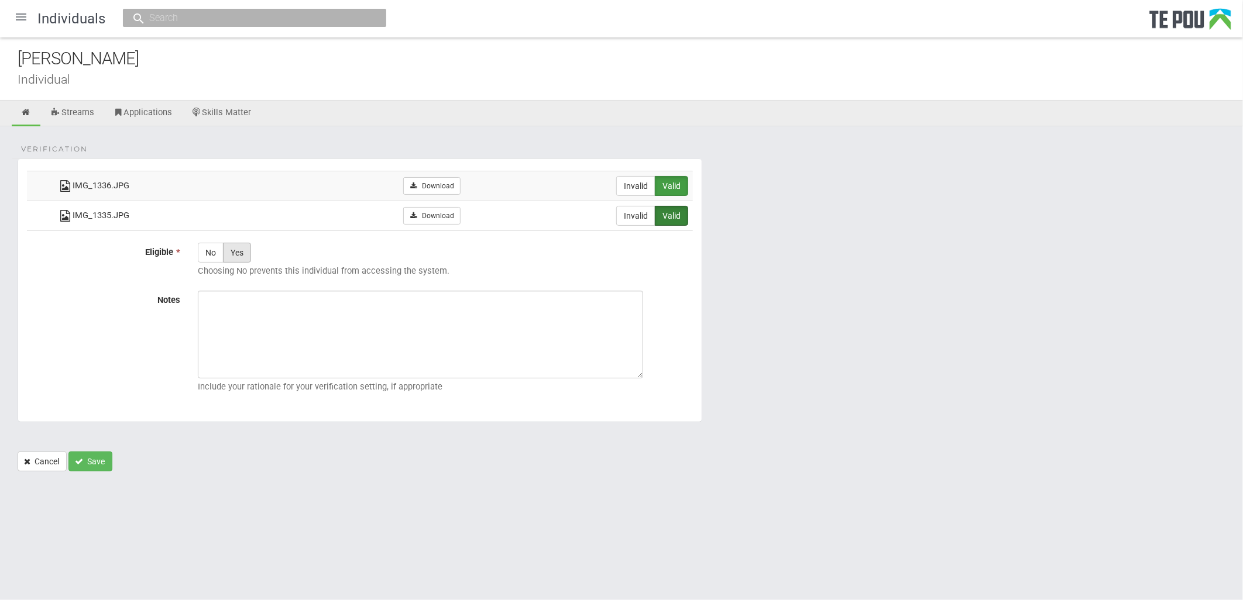
click at [233, 256] on label "Yes" at bounding box center [237, 253] width 28 height 20
radio input "true"
click at [815, 558] on html "Home Applications Grant rounds Applicants Organisations Individuals Moderation …" at bounding box center [621, 300] width 1243 height 600
click at [358, 313] on textarea "Notes" at bounding box center [420, 335] width 445 height 88
paste textarea "Verified by Melody @ [DATE]"
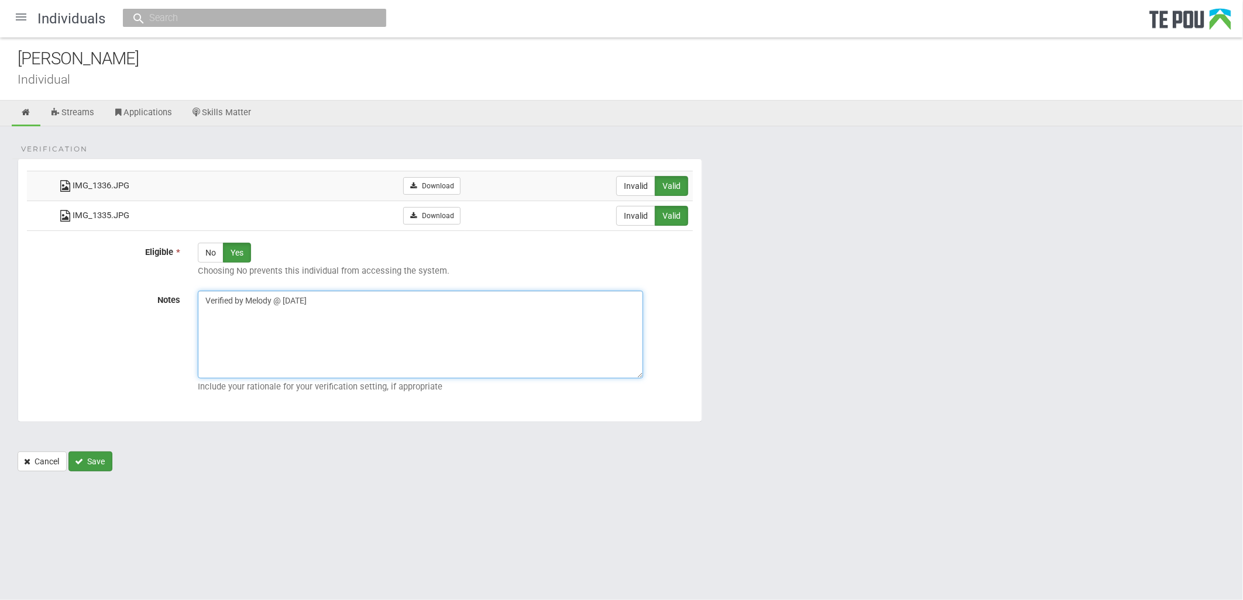
type textarea "Verified by Melody @ [DATE]"
click at [85, 455] on button "Save" at bounding box center [90, 462] width 44 height 20
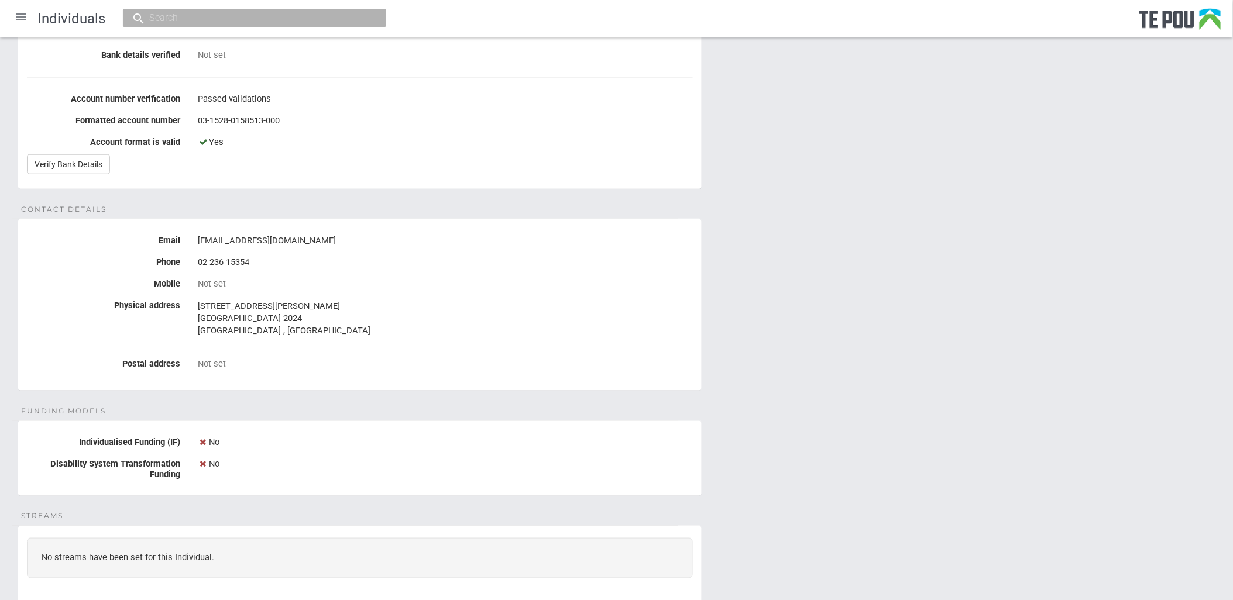
scroll to position [160, 0]
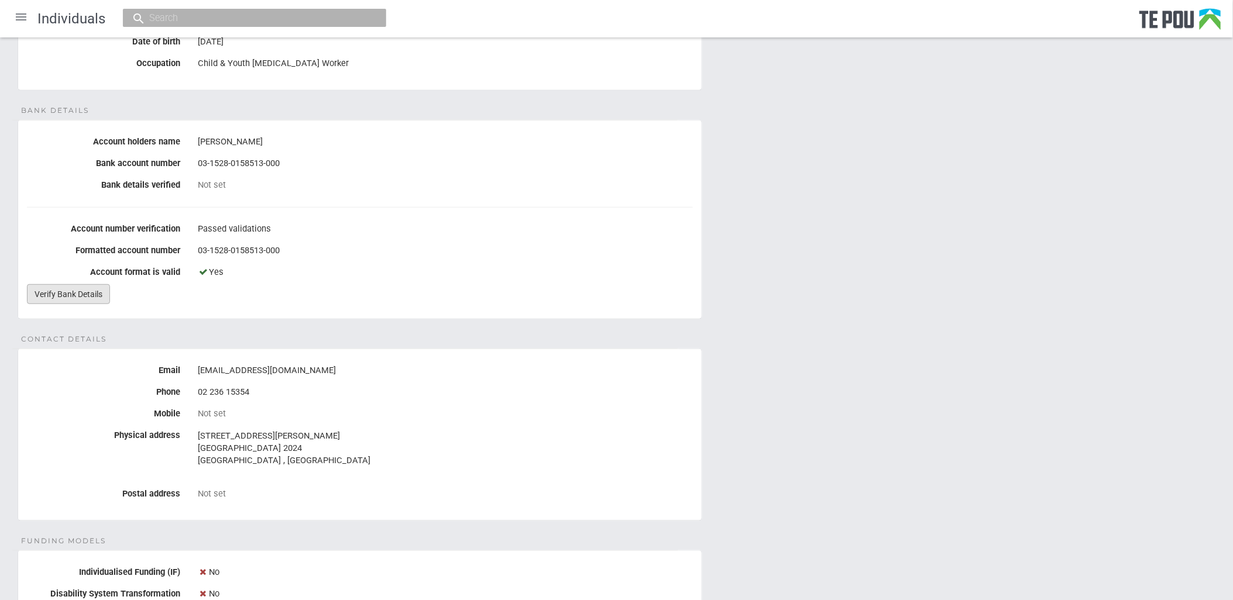
click at [85, 298] on link "Verify Bank Details" at bounding box center [68, 294] width 83 height 20
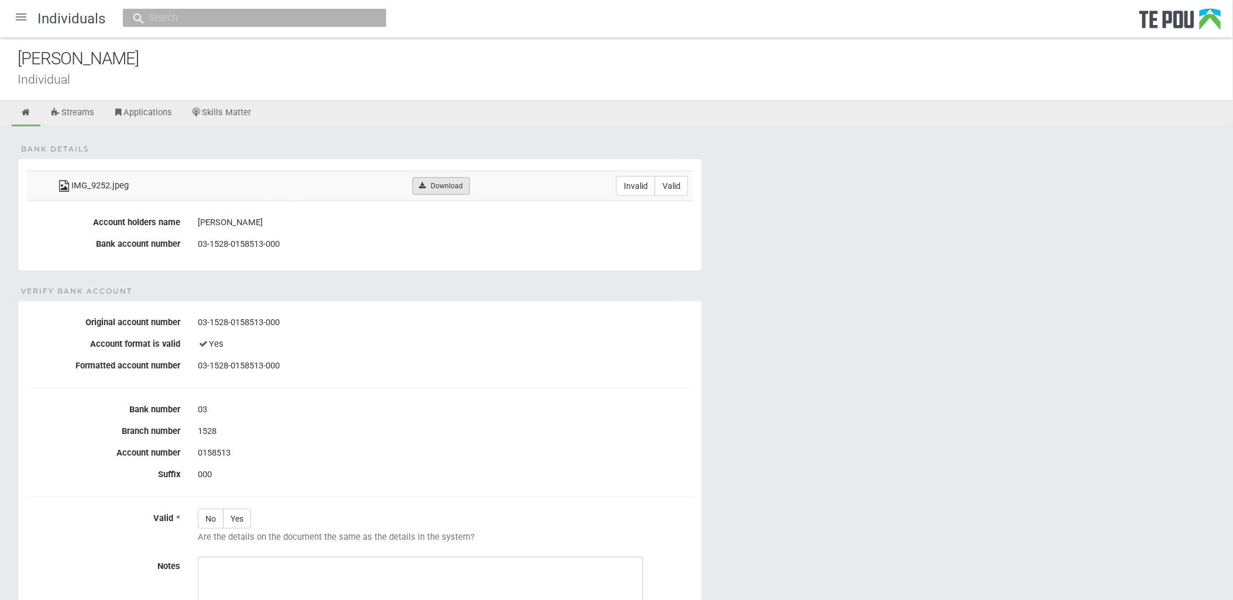
click at [448, 186] on link "Download" at bounding box center [441, 186] width 57 height 18
drag, startPoint x: 823, startPoint y: 354, endPoint x: 553, endPoint y: 244, distance: 291.9
click at [823, 354] on form "Bank details IMG_9252.jpeg Download Invalid Valid Account holders name Arsh Lut…" at bounding box center [617, 448] width 1198 height 579
click at [645, 186] on label "Invalid" at bounding box center [635, 186] width 39 height 20
radio input "true"
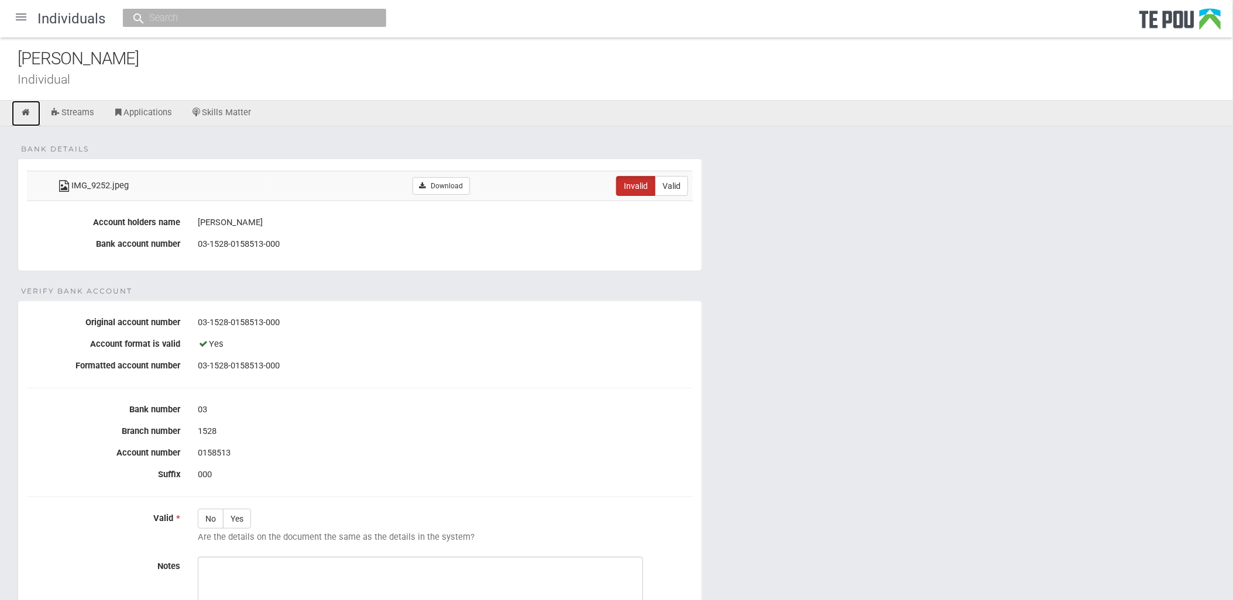
click at [25, 111] on icon at bounding box center [25, 112] width 11 height 9
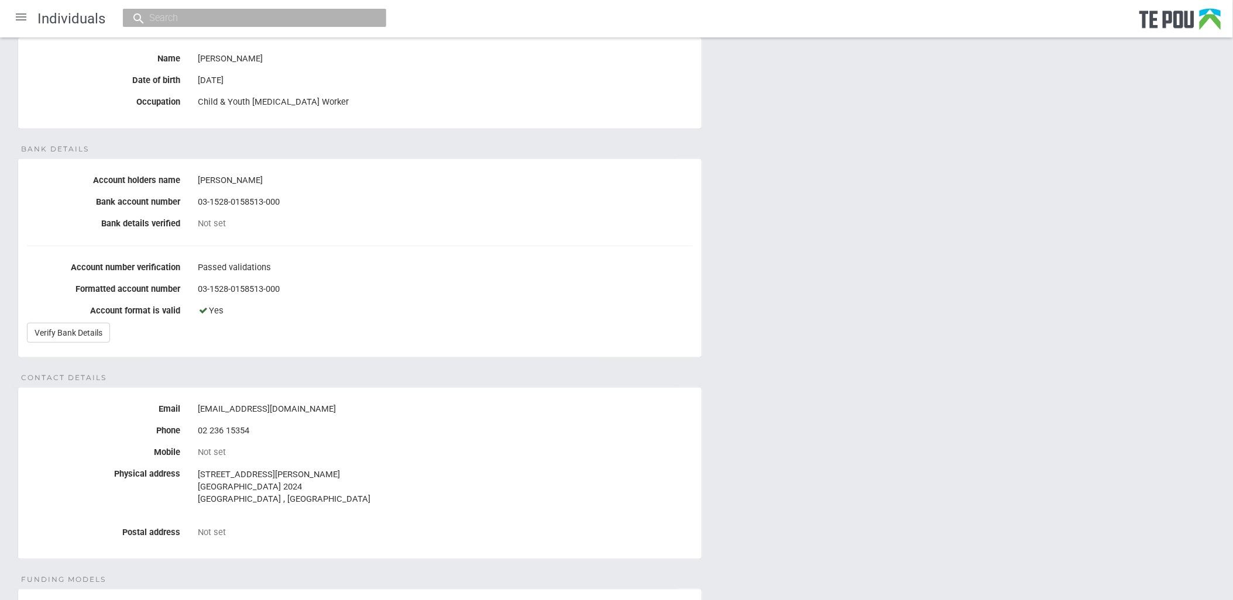
scroll to position [130, 0]
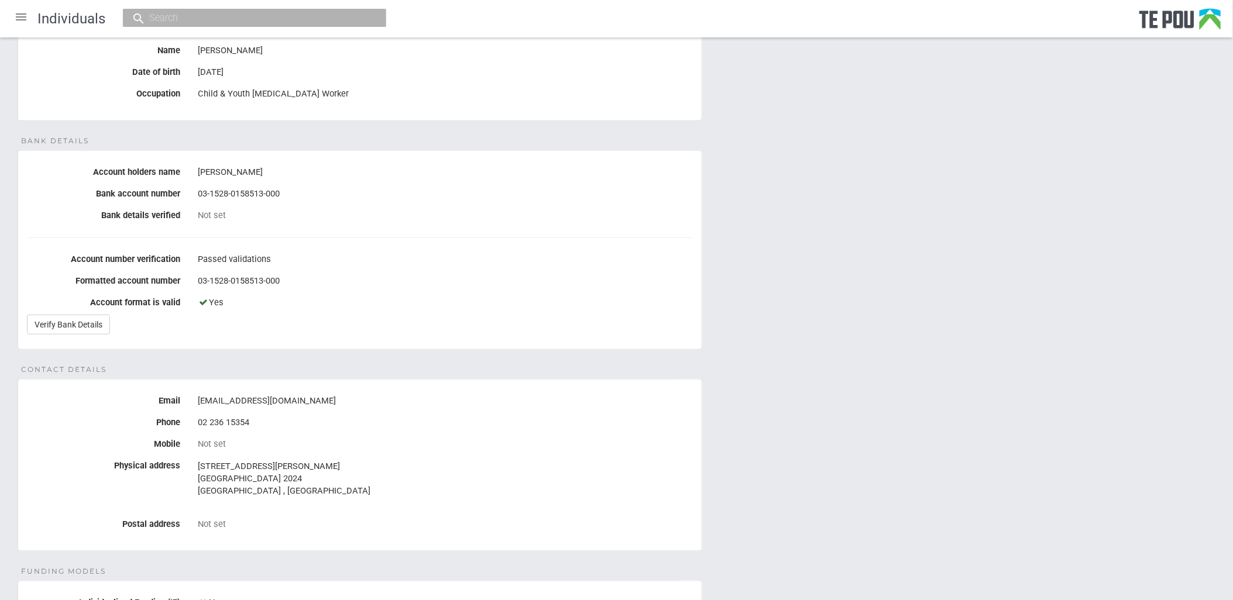
drag, startPoint x: 344, startPoint y: 404, endPoint x: 197, endPoint y: 404, distance: 146.3
click at [198, 404] on div "[EMAIL_ADDRESS][DOMAIN_NAME]" at bounding box center [445, 402] width 495 height 20
drag, startPoint x: 197, startPoint y: 404, endPoint x: 226, endPoint y: 404, distance: 28.7
copy div "[EMAIL_ADDRESS][DOMAIN_NAME]"
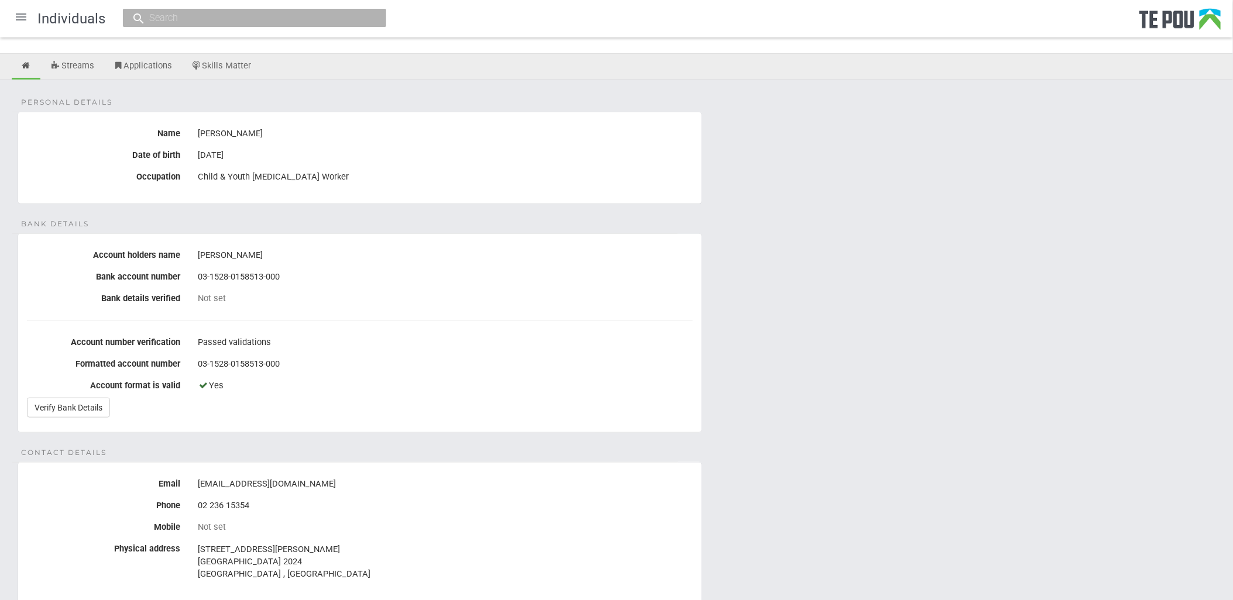
scroll to position [0, 0]
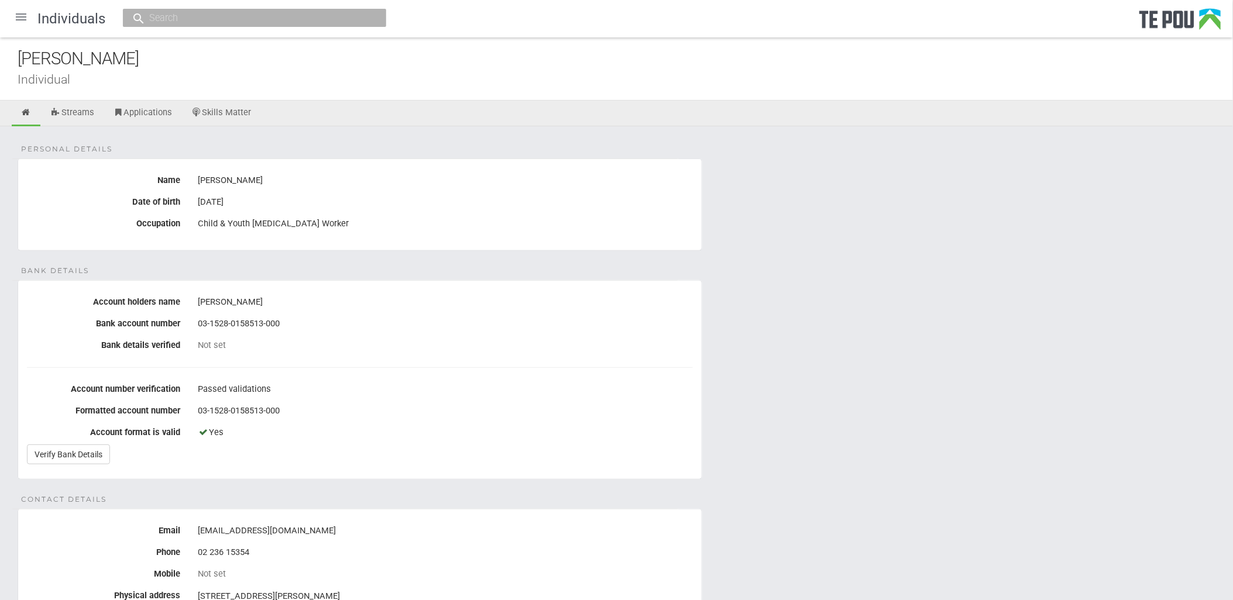
drag, startPoint x: 151, startPoint y: 78, endPoint x: 86, endPoint y: 57, distance: 68.1
click at [151, 78] on div "Individual" at bounding box center [625, 79] width 1215 height 12
drag, startPoint x: 102, startPoint y: 57, endPoint x: 9, endPoint y: 57, distance: 92.5
click at [9, 57] on div "[PERSON_NAME] Individual" at bounding box center [616, 68] width 1233 height 63
copy div "[PERSON_NAME]"
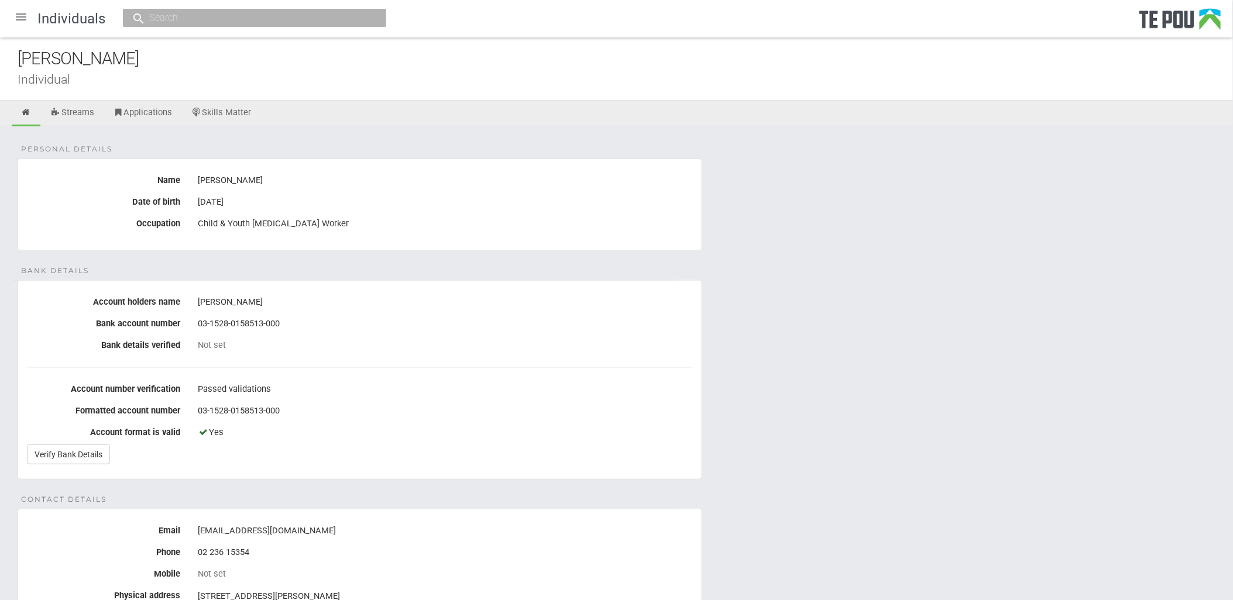
click at [10, 19] on div at bounding box center [21, 17] width 28 height 28
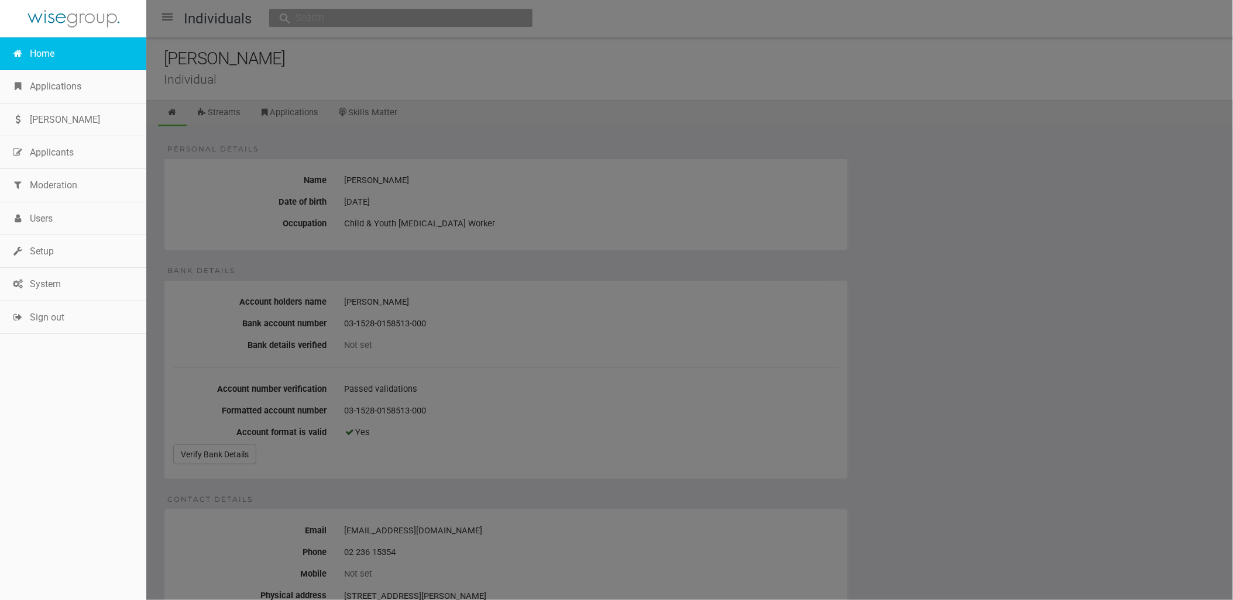
click at [39, 41] on link "Home" at bounding box center [73, 53] width 146 height 33
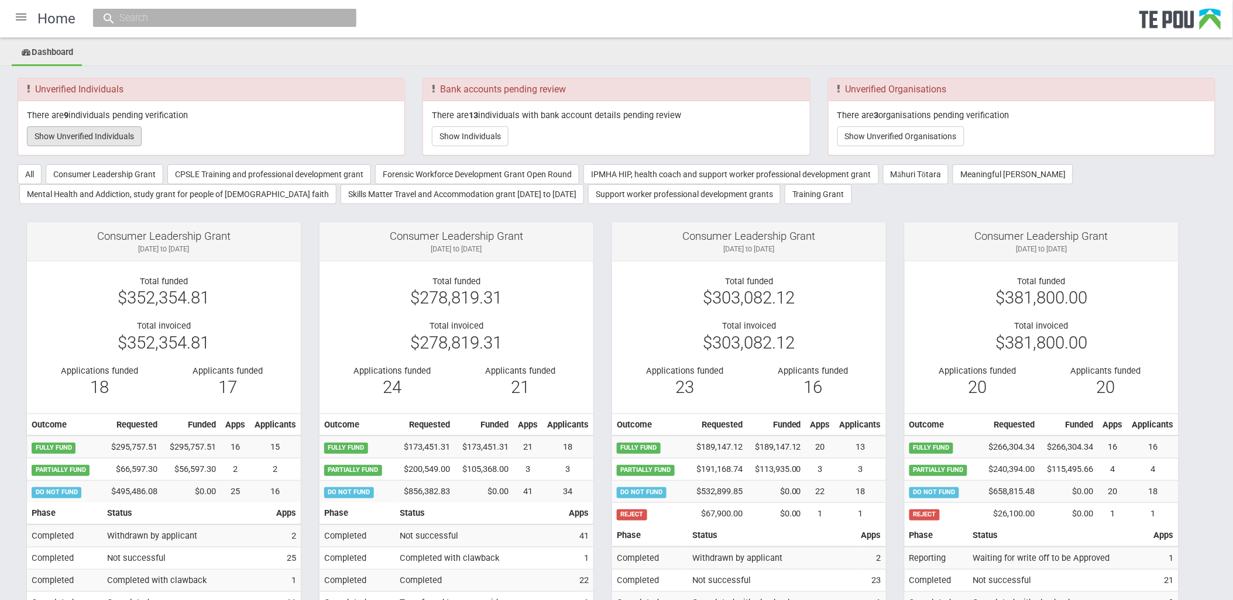
click at [124, 136] on button "Show Unverified Individuals" at bounding box center [84, 136] width 115 height 20
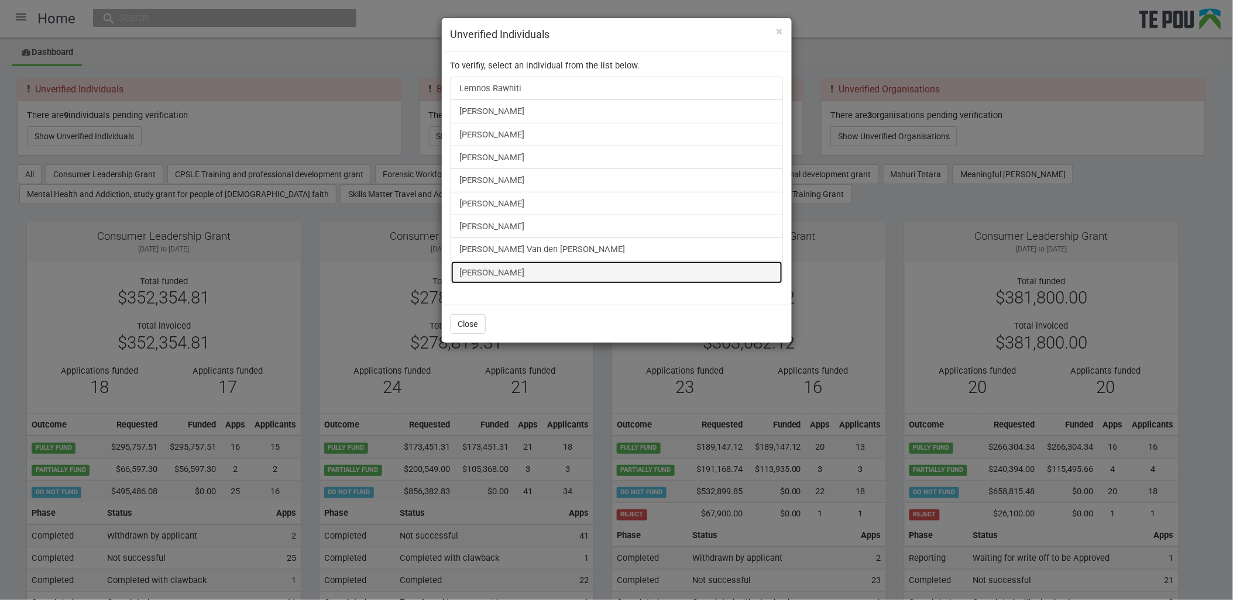
click at [500, 277] on link "[PERSON_NAME]" at bounding box center [617, 272] width 332 height 23
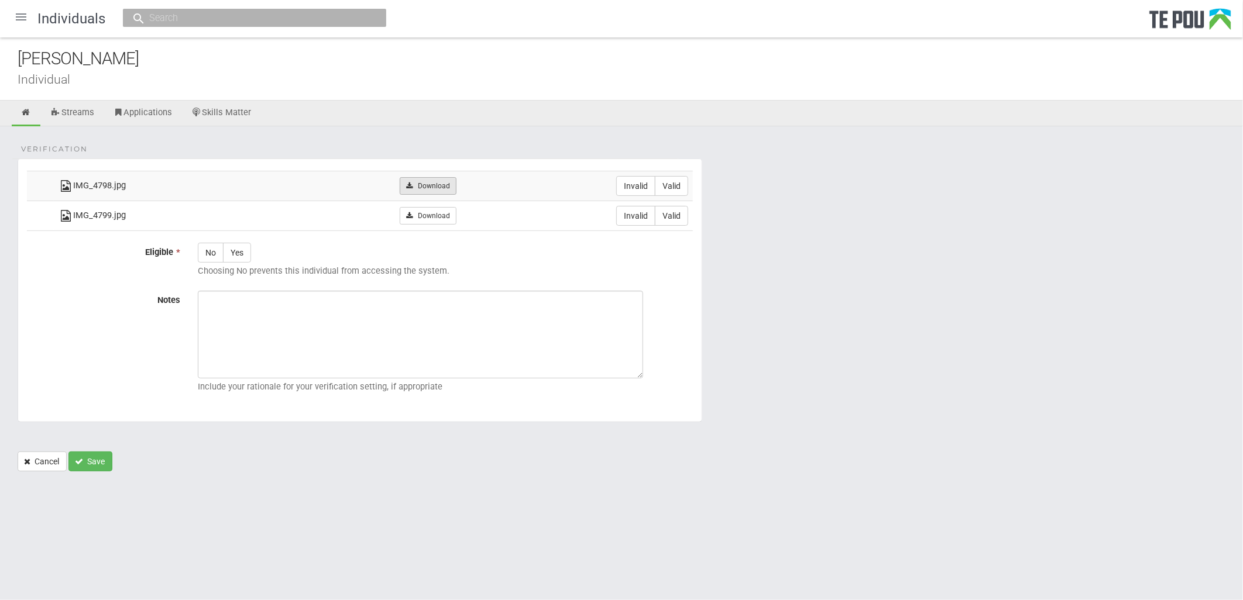
click at [420, 184] on link "Download" at bounding box center [428, 186] width 57 height 18
click at [435, 219] on link "Download" at bounding box center [428, 216] width 57 height 18
click at [699, 349] on div "Include your rationale for your verification setting, if appropriate" at bounding box center [445, 344] width 513 height 107
click at [680, 190] on label "Valid" at bounding box center [671, 186] width 33 height 20
radio input "true"
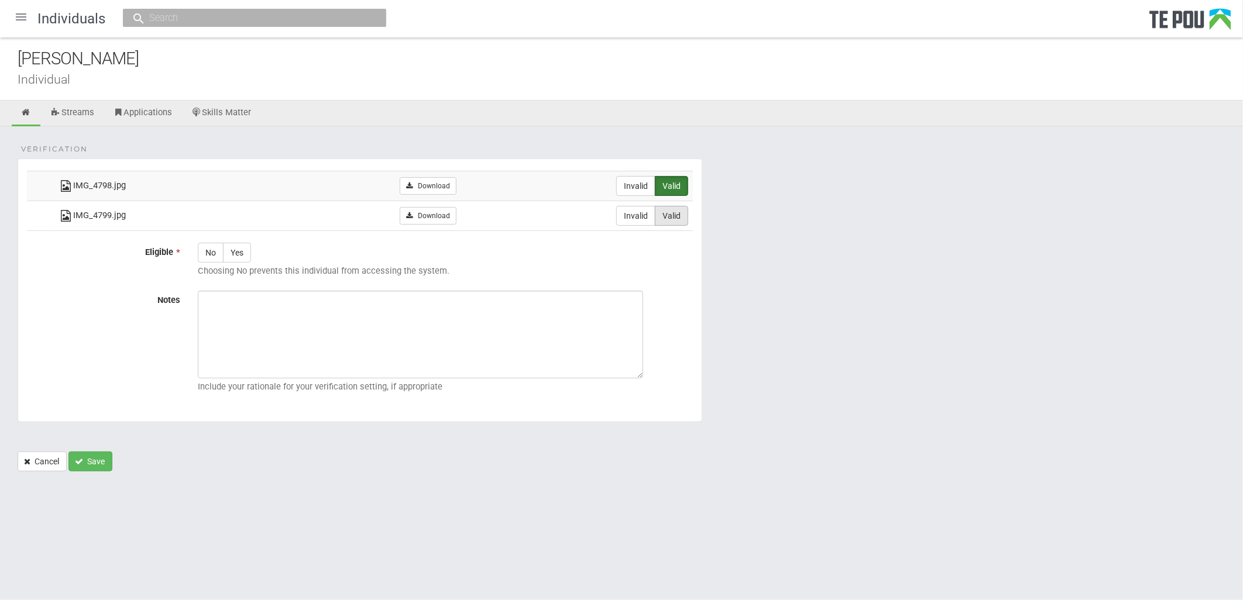
click at [672, 215] on label "Valid" at bounding box center [671, 216] width 33 height 20
radio input "true"
click at [229, 255] on label "Yes" at bounding box center [237, 253] width 28 height 20
radio input "true"
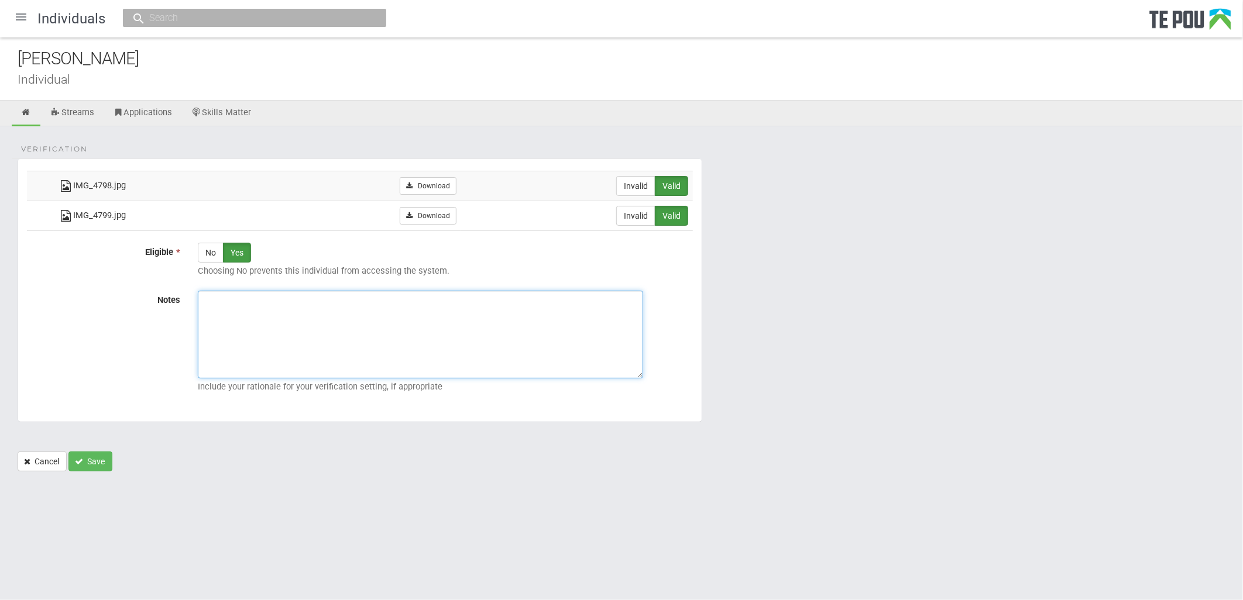
click at [454, 348] on textarea "Notes" at bounding box center [420, 335] width 445 height 88
paste textarea "Verified by Melody @ [DATE]"
type textarea "Verified by Melody @ [DATE]"
click at [99, 462] on button "Save" at bounding box center [90, 462] width 44 height 20
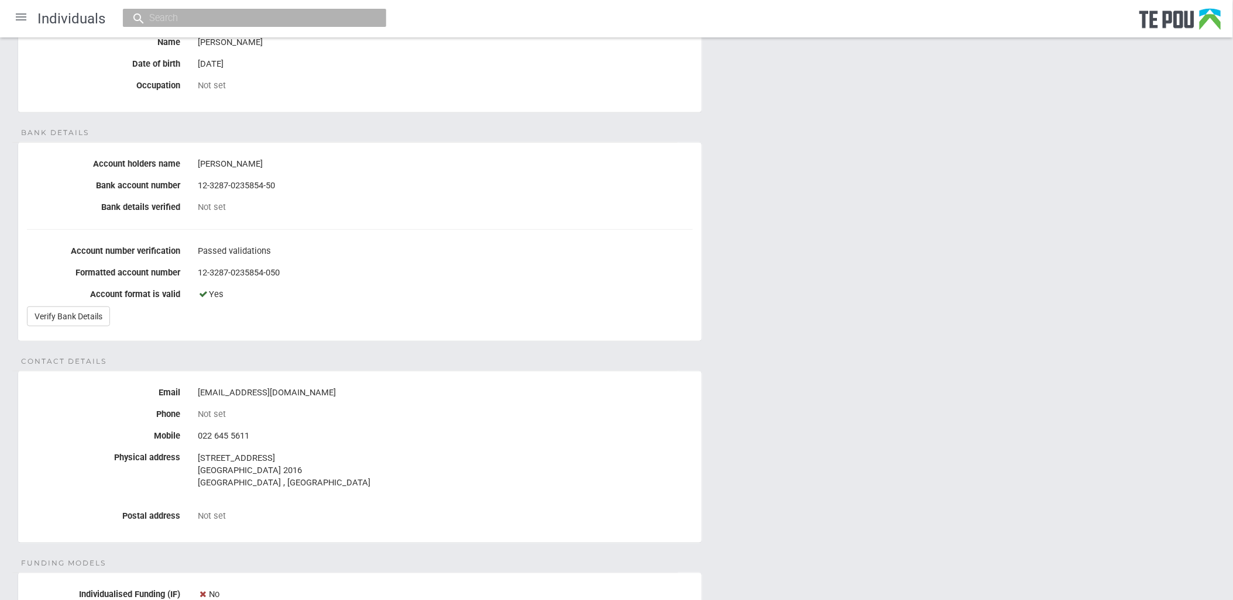
scroll to position [95, 0]
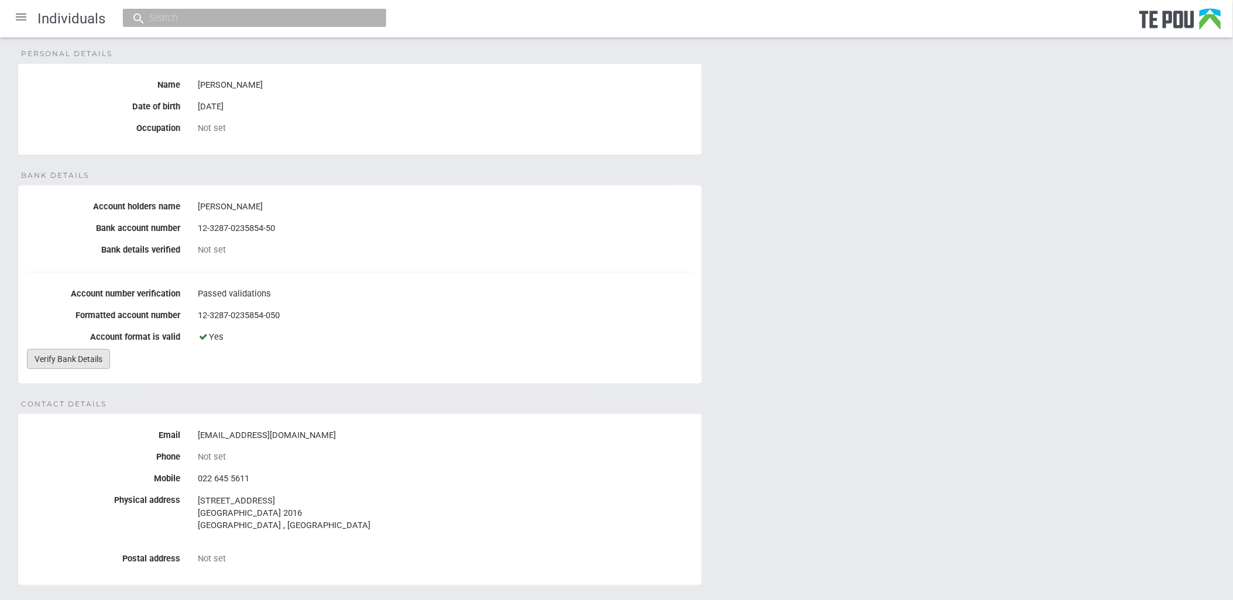
click at [60, 349] on link "Verify Bank Details" at bounding box center [68, 359] width 83 height 20
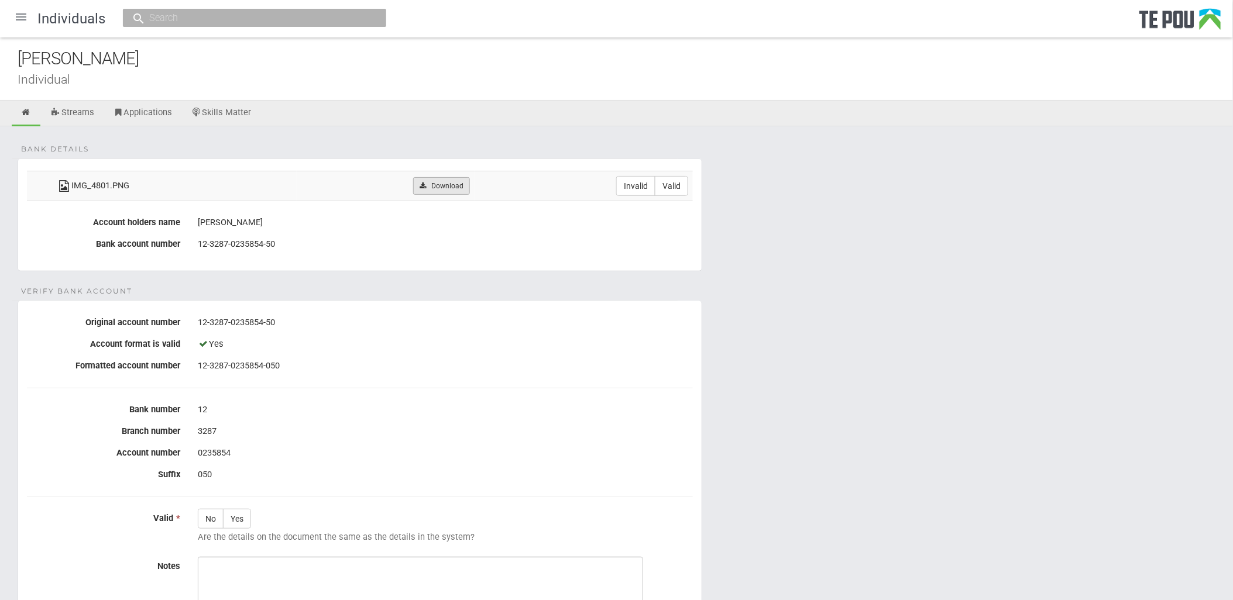
click at [429, 186] on link "Download" at bounding box center [441, 186] width 57 height 18
click at [621, 184] on label "Invalid" at bounding box center [635, 186] width 39 height 20
radio input "true"
click at [334, 428] on div "3287" at bounding box center [445, 432] width 495 height 20
click at [26, 115] on icon at bounding box center [25, 112] width 11 height 9
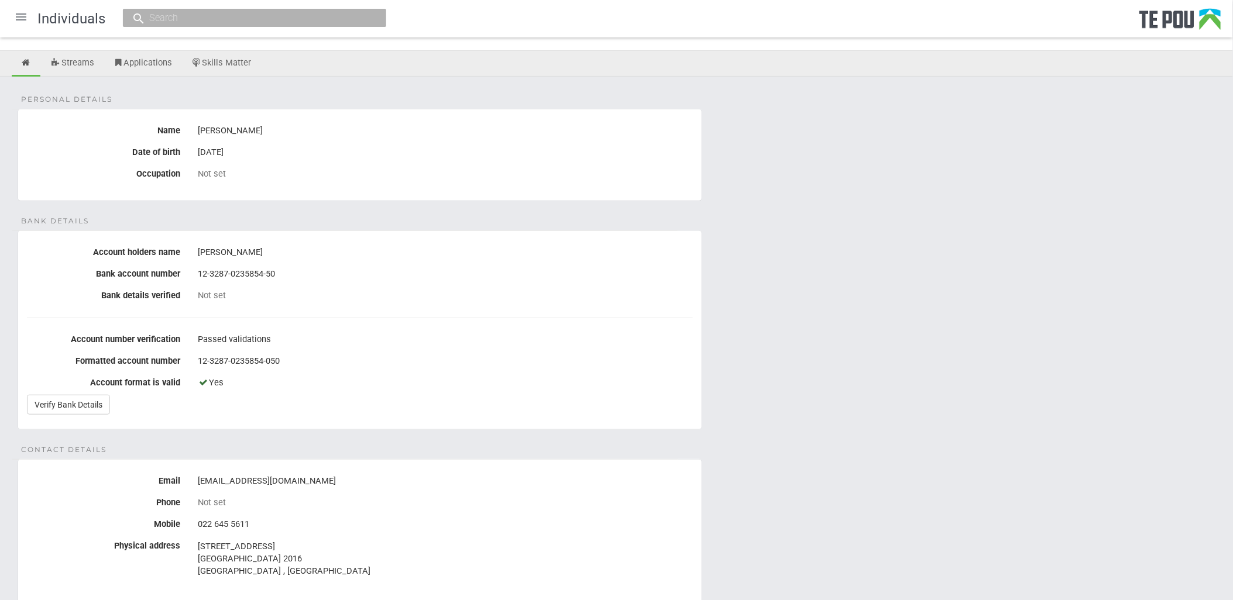
scroll to position [65, 0]
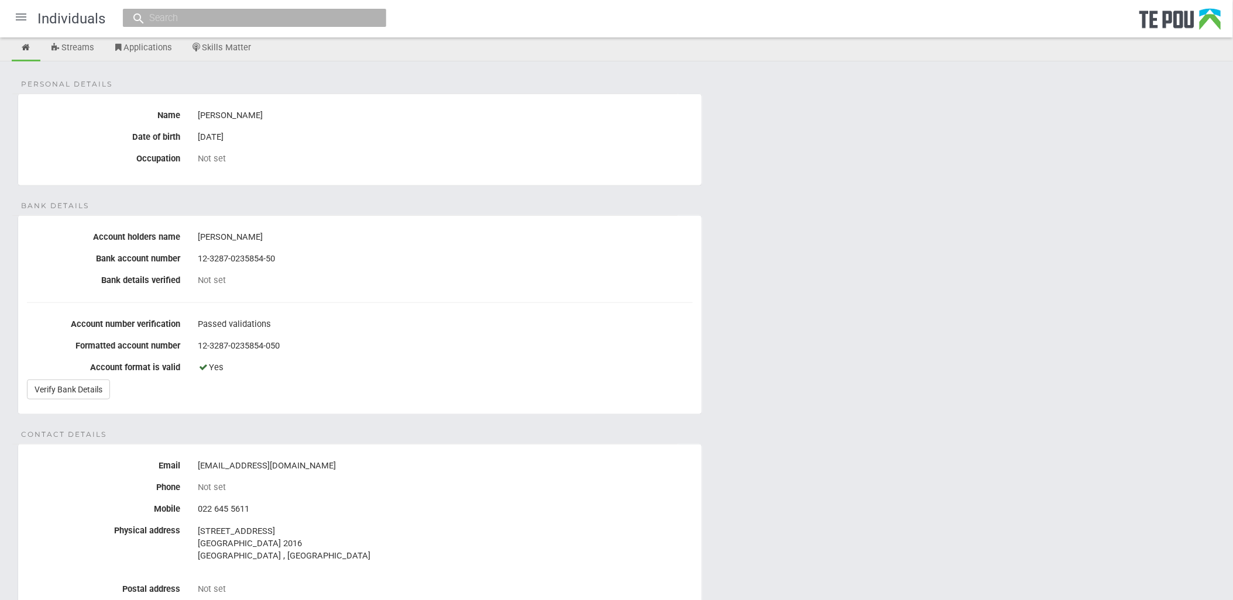
drag, startPoint x: 356, startPoint y: 467, endPoint x: 197, endPoint y: 464, distance: 159.2
click at [197, 464] on div "[EMAIL_ADDRESS][DOMAIN_NAME]" at bounding box center [445, 466] width 513 height 20
copy div "[EMAIL_ADDRESS][DOMAIN_NAME]"
drag, startPoint x: 242, startPoint y: 236, endPoint x: 197, endPoint y: 236, distance: 45.1
click at [197, 236] on div "[PERSON_NAME]" at bounding box center [445, 238] width 513 height 20
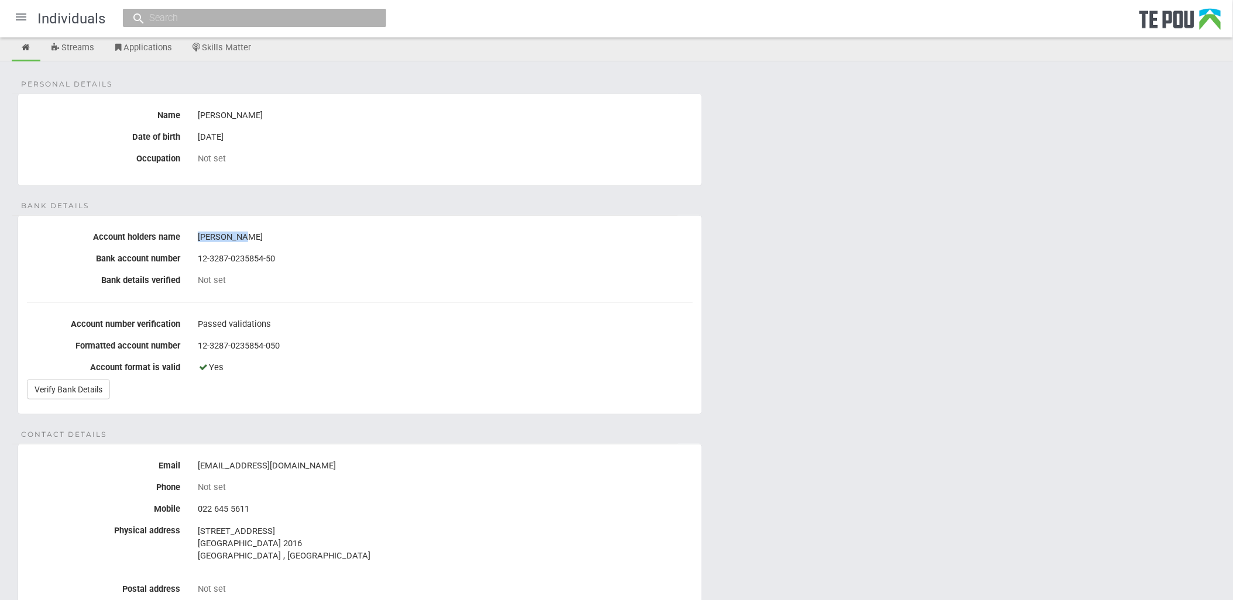
copy div "[PERSON_NAME]"
